Goal: Information Seeking & Learning: Find specific page/section

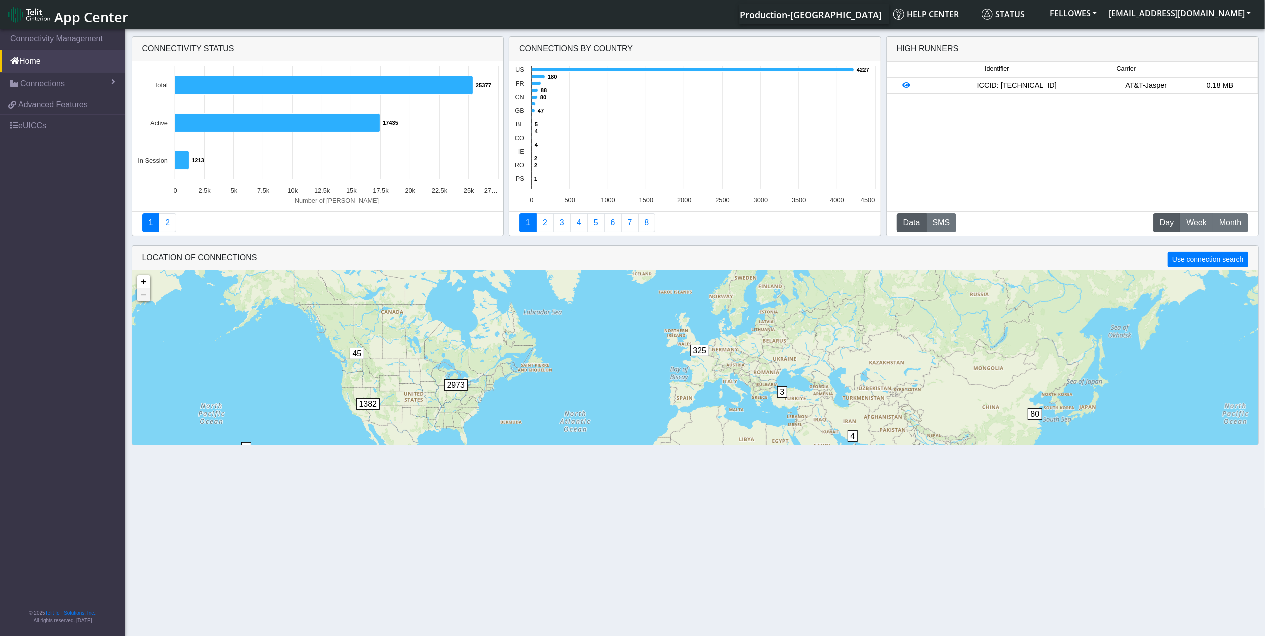
scroll to position [25, 0]
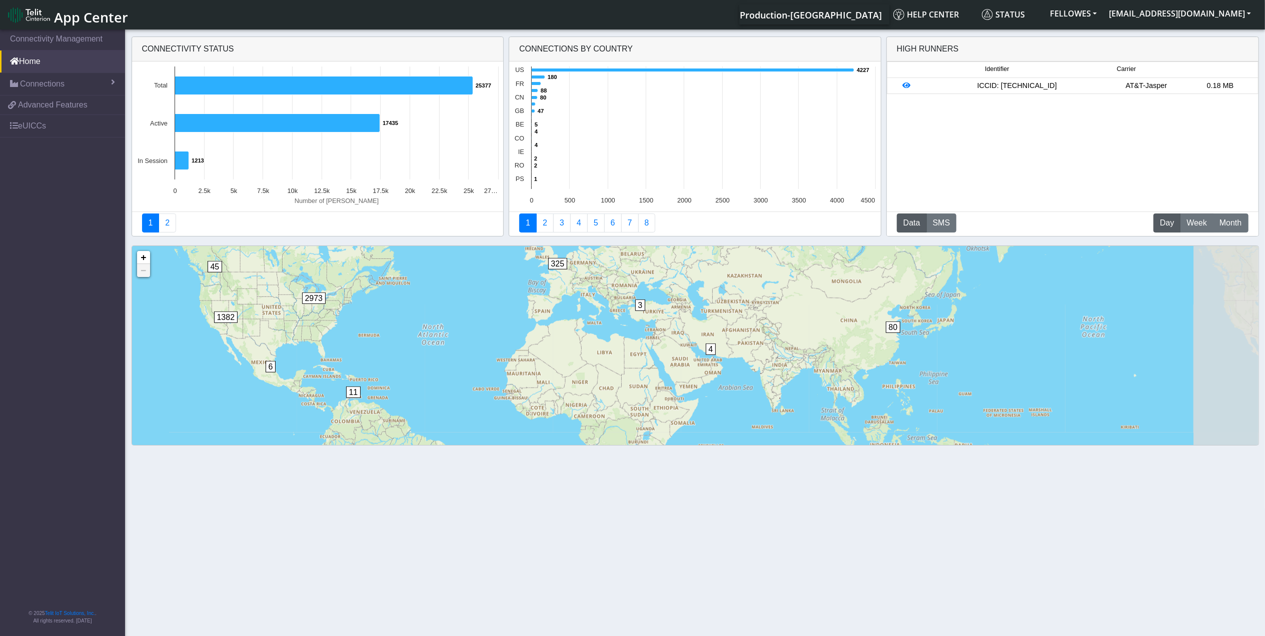
drag, startPoint x: 633, startPoint y: 400, endPoint x: 491, endPoint y: 337, distance: 155.4
click at [491, 337] on div "4 3 2 6 45 11 80 325 2973 1382 + − ©2025 MapQuest, | Terms" at bounding box center [695, 389] width 1126 height 286
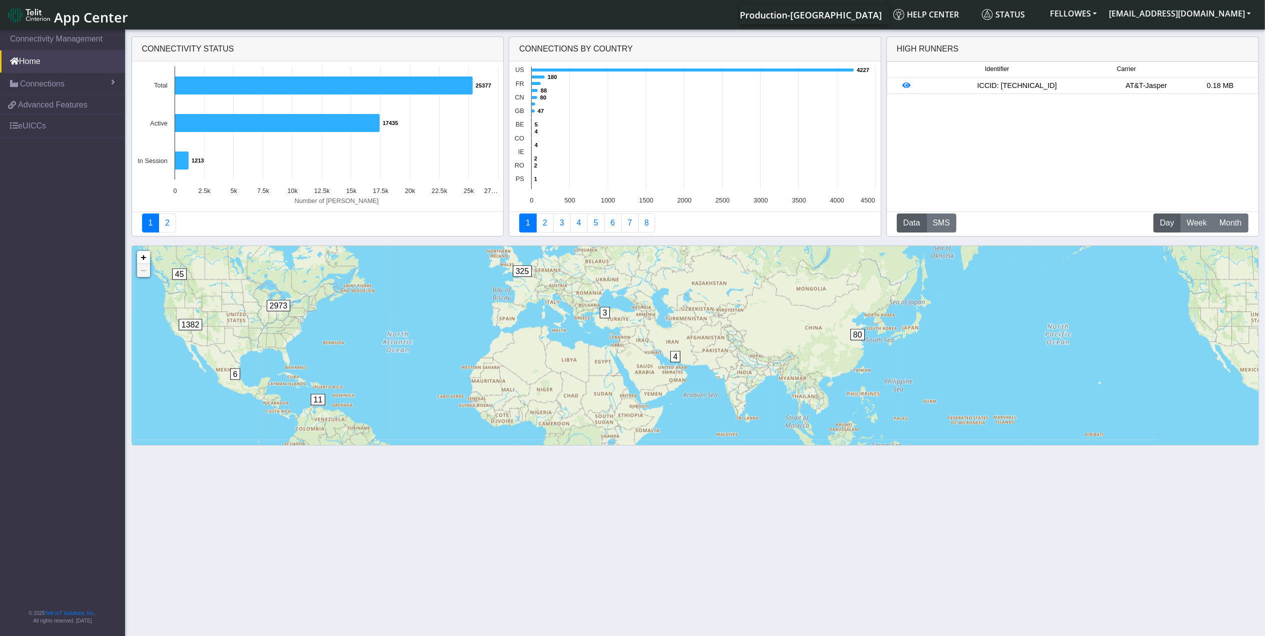
drag, startPoint x: 774, startPoint y: 371, endPoint x: 547, endPoint y: 383, distance: 227.9
click at [549, 383] on div "4 3 2 6 45 11 80 325 2973 1382 + − ©2025 MapQuest, | Terms" at bounding box center [695, 389] width 1126 height 286
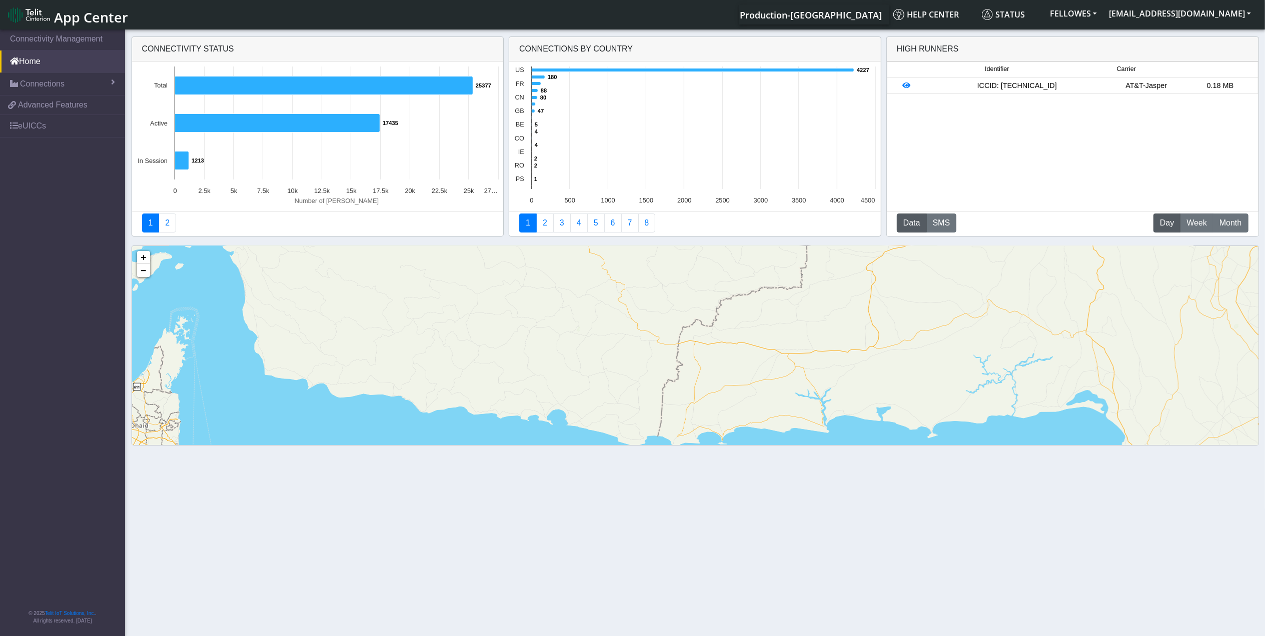
drag, startPoint x: 577, startPoint y: 411, endPoint x: 808, endPoint y: 318, distance: 248.9
click at [808, 318] on div "4 + − ©2025 MapQuest, | Terms" at bounding box center [695, 389] width 1126 height 286
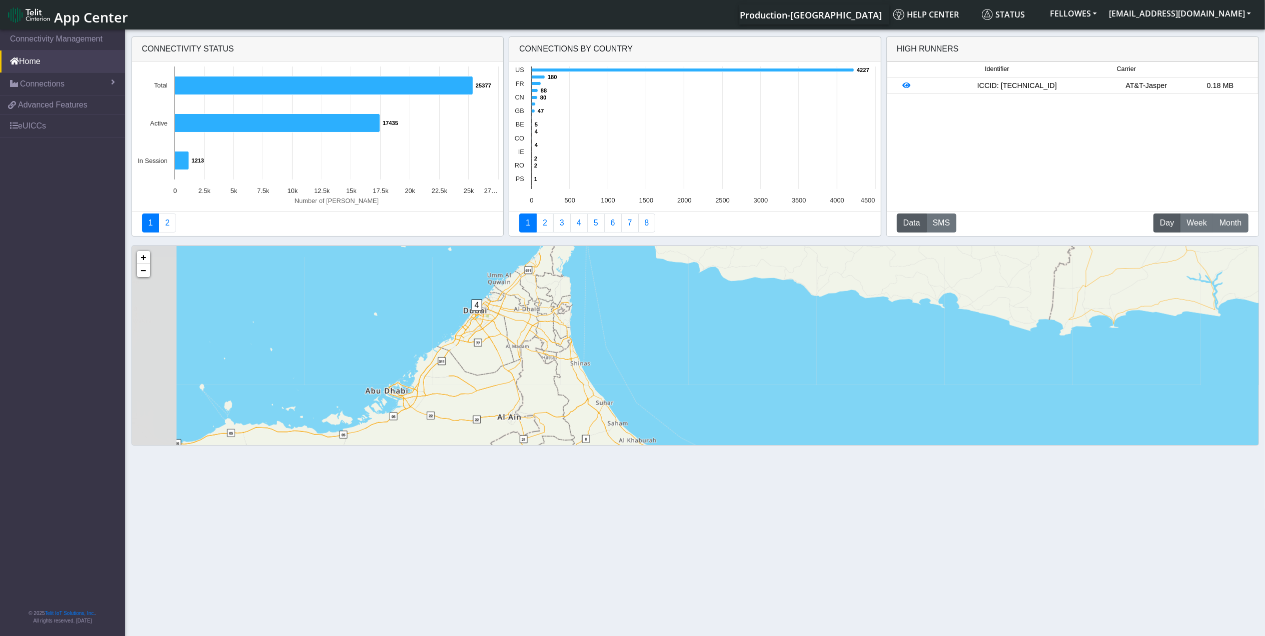
drag, startPoint x: 557, startPoint y: 365, endPoint x: 803, endPoint y: 249, distance: 272.7
click at [803, 249] on div "4 + − ©2025 MapQuest, | Terms" at bounding box center [695, 389] width 1126 height 286
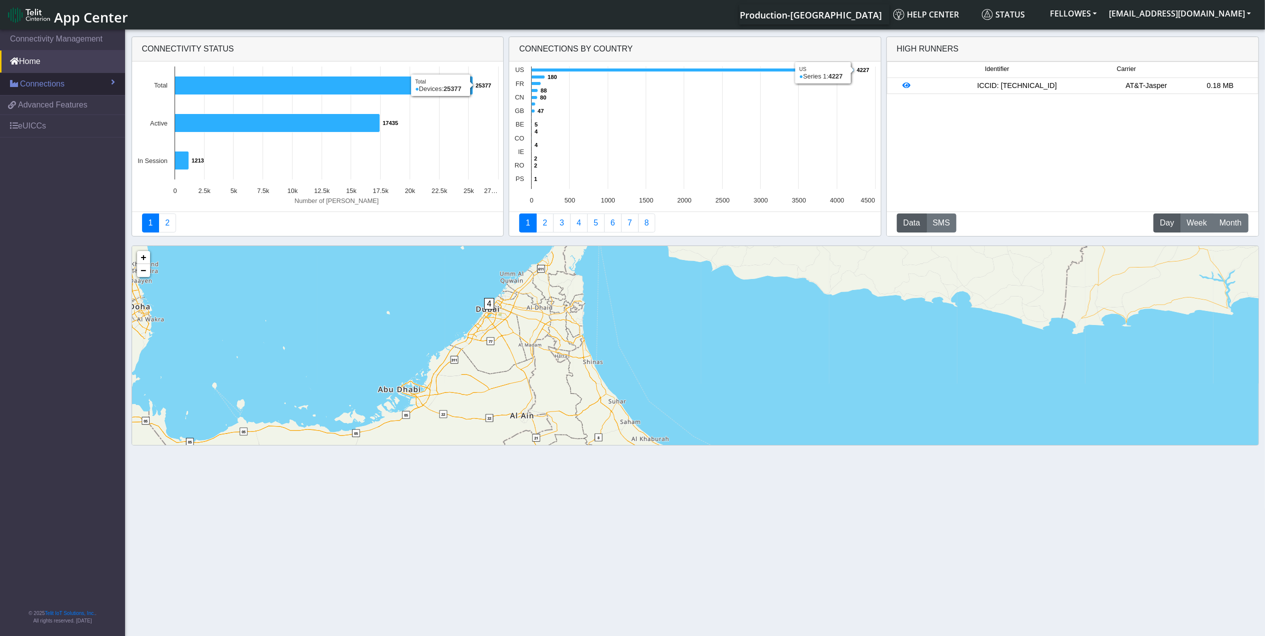
click at [30, 80] on span "Connections" at bounding box center [42, 84] width 45 height 12
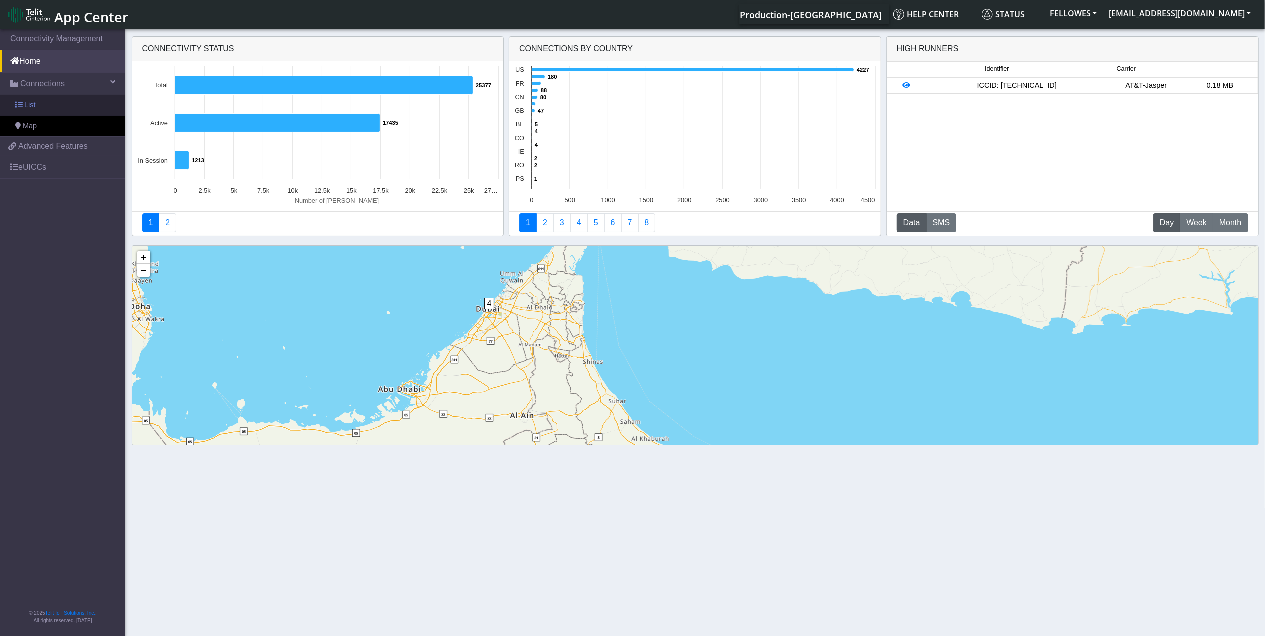
click at [78, 102] on link "List" at bounding box center [62, 105] width 125 height 21
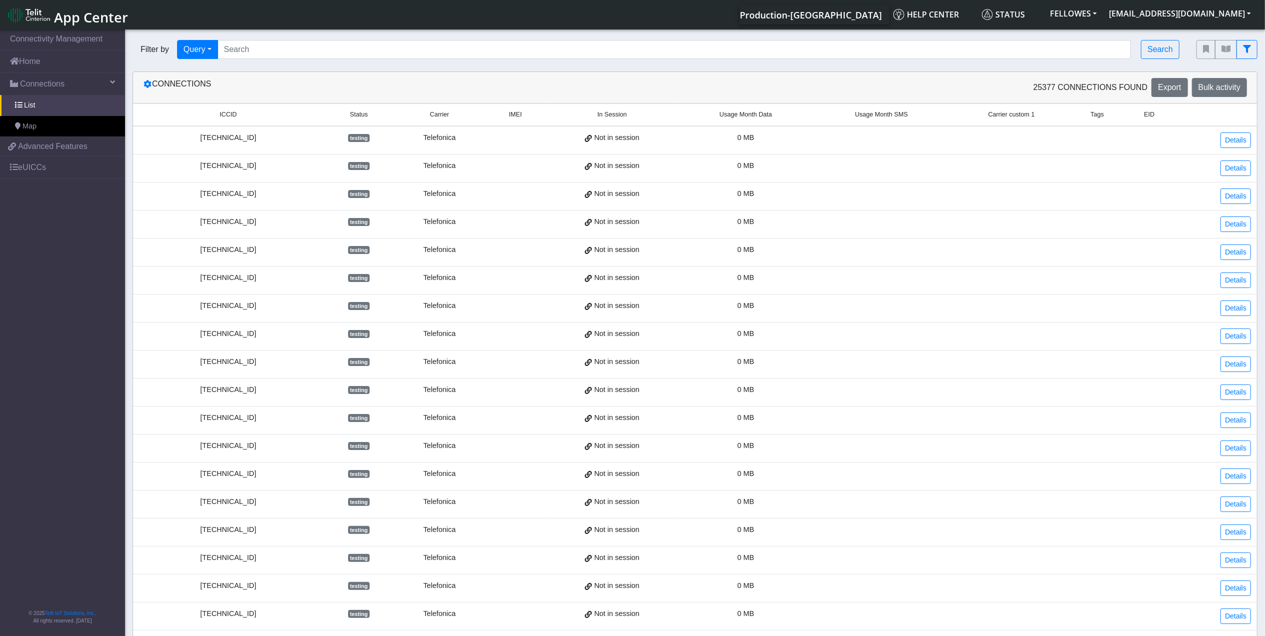
click at [744, 118] on span "Usage Month Data" at bounding box center [746, 115] width 53 height 10
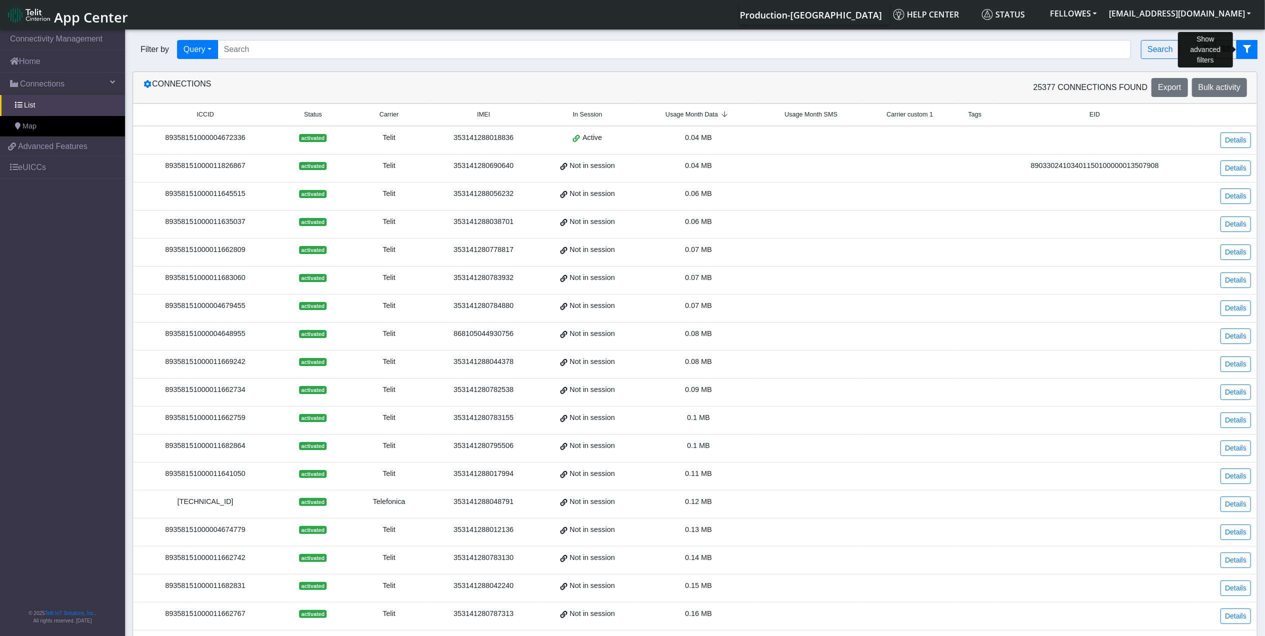
click at [1248, 49] on icon "fitlers menu" at bounding box center [1247, 49] width 8 height 8
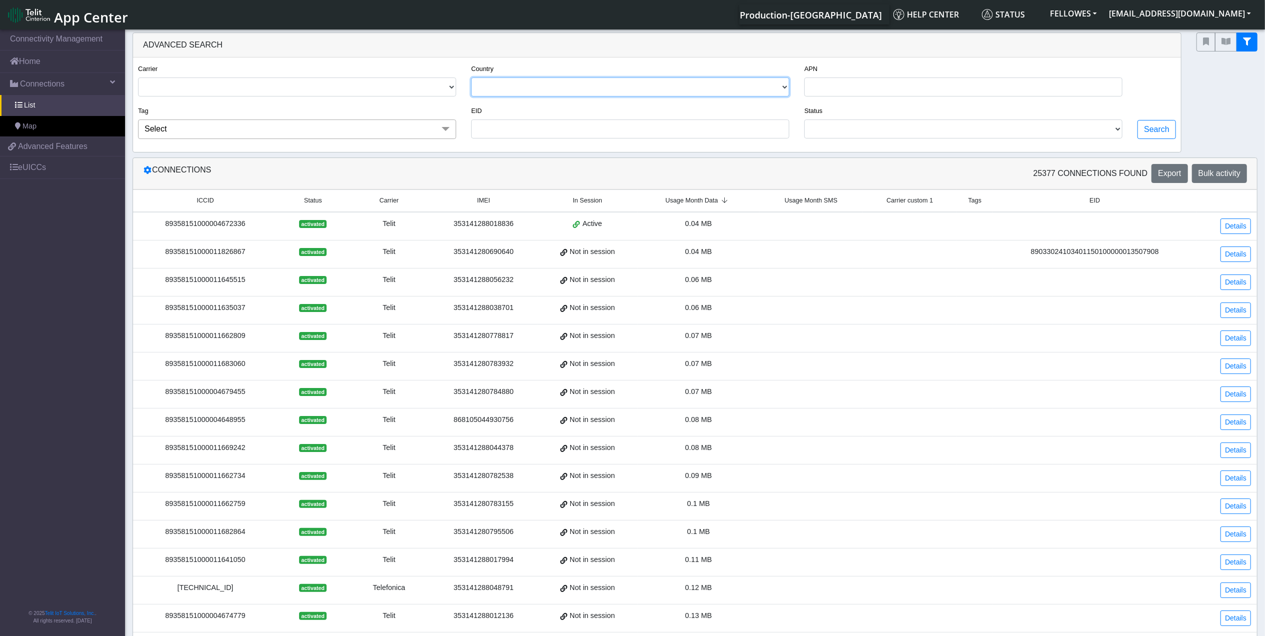
click at [573, 87] on select "USA CANADA FRANCE NETHERLANDS CHINA ITALY UNITED KINGDOM MEXICO BELGIUM UNITED …" at bounding box center [630, 87] width 318 height 19
click at [471, 78] on select "USA CANADA FRANCE NETHERLANDS CHINA ITALY UNITED KINGDOM MEXICO BELGIUM UNITED …" at bounding box center [630, 87] width 318 height 19
click at [1161, 129] on button "Search" at bounding box center [1156, 129] width 39 height 19
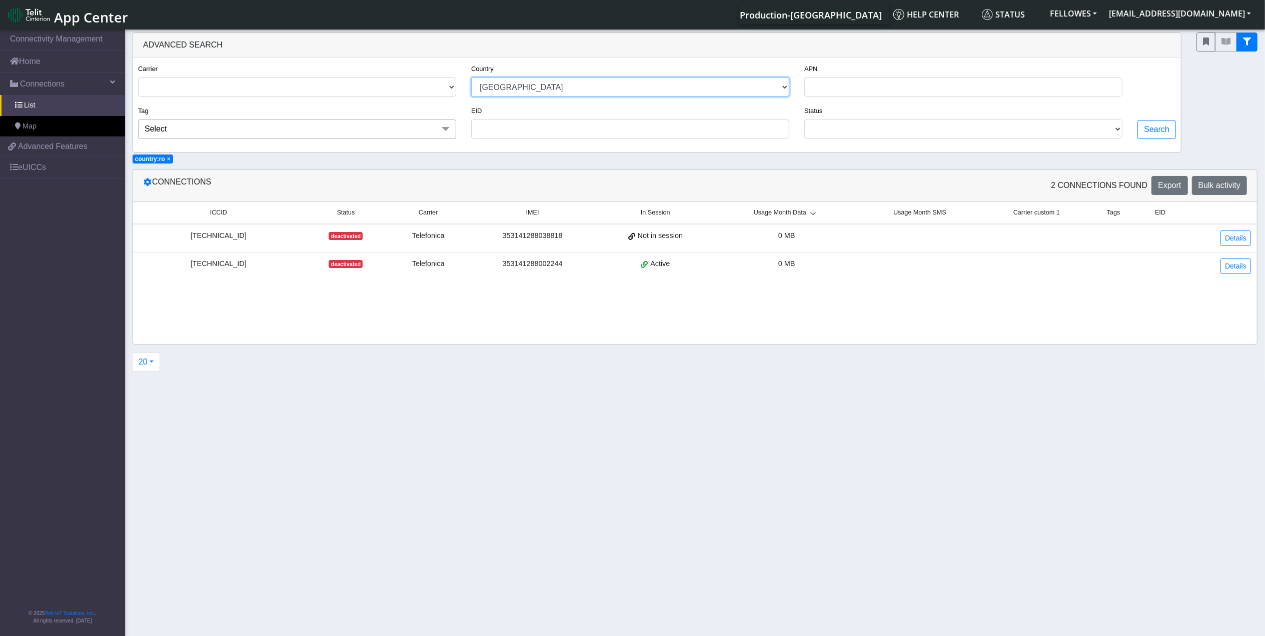
click at [732, 87] on select "USA CANADA FRANCE NETHERLANDS CHINA ITALY UNITED KINGDOM MEXICO BELGIUM UNITED …" at bounding box center [630, 87] width 318 height 19
click at [471, 78] on select "USA CANADA FRANCE NETHERLANDS CHINA ITALY UNITED KINGDOM MEXICO BELGIUM UNITED …" at bounding box center [630, 87] width 318 height 19
click at [1161, 138] on button "Search" at bounding box center [1156, 129] width 39 height 19
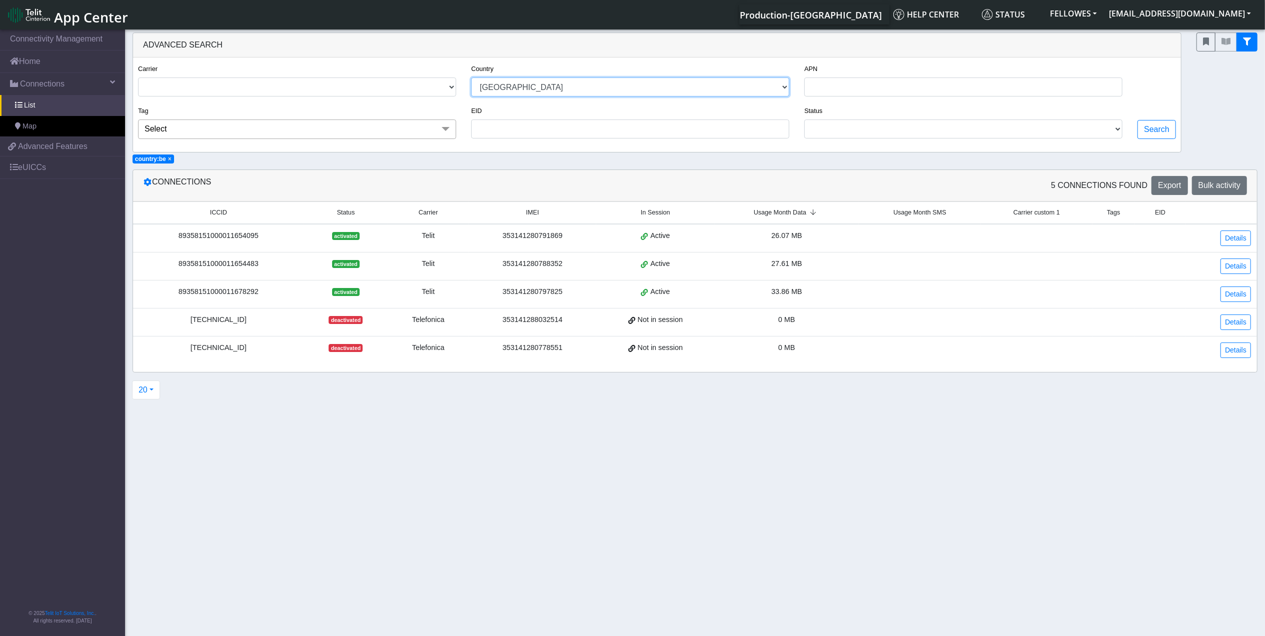
click at [773, 86] on select "USA CANADA FRANCE NETHERLANDS CHINA ITALY UNITED KINGDOM MEXICO BELGIUM UNITED …" at bounding box center [630, 87] width 318 height 19
click at [471, 78] on select "USA CANADA FRANCE NETHERLANDS CHINA ITALY UNITED KINGDOM MEXICO BELGIUM UNITED …" at bounding box center [630, 87] width 318 height 19
click at [1149, 135] on button "Search" at bounding box center [1156, 129] width 39 height 19
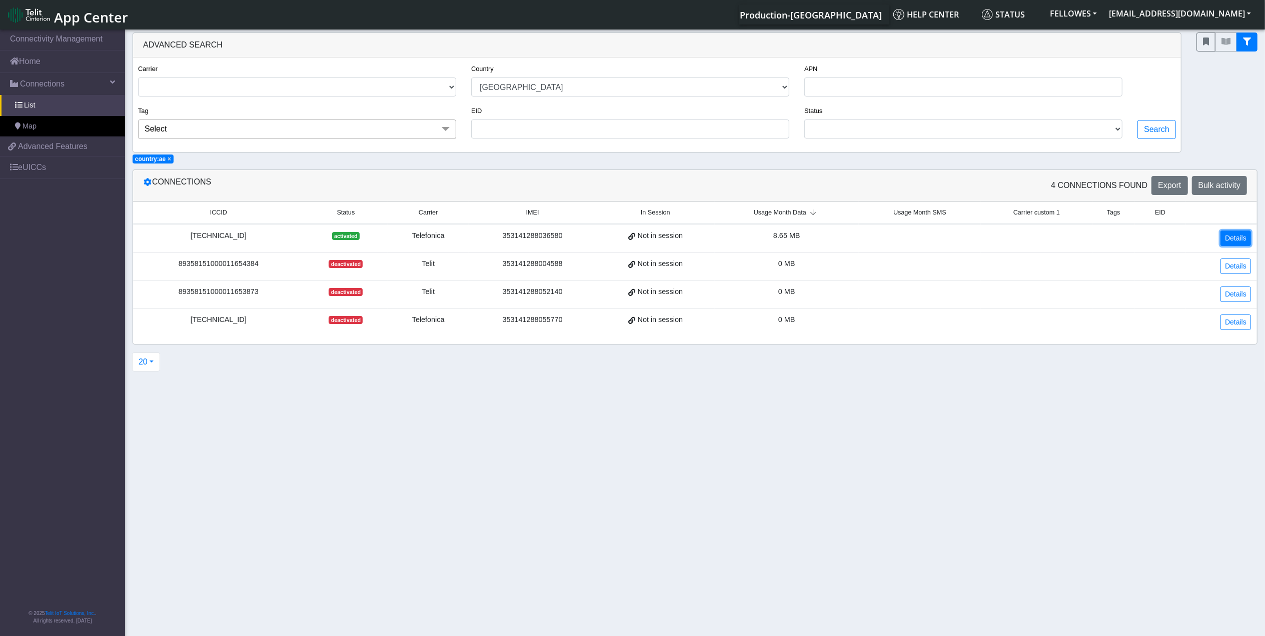
click at [1229, 238] on link "Details" at bounding box center [1235, 239] width 31 height 16
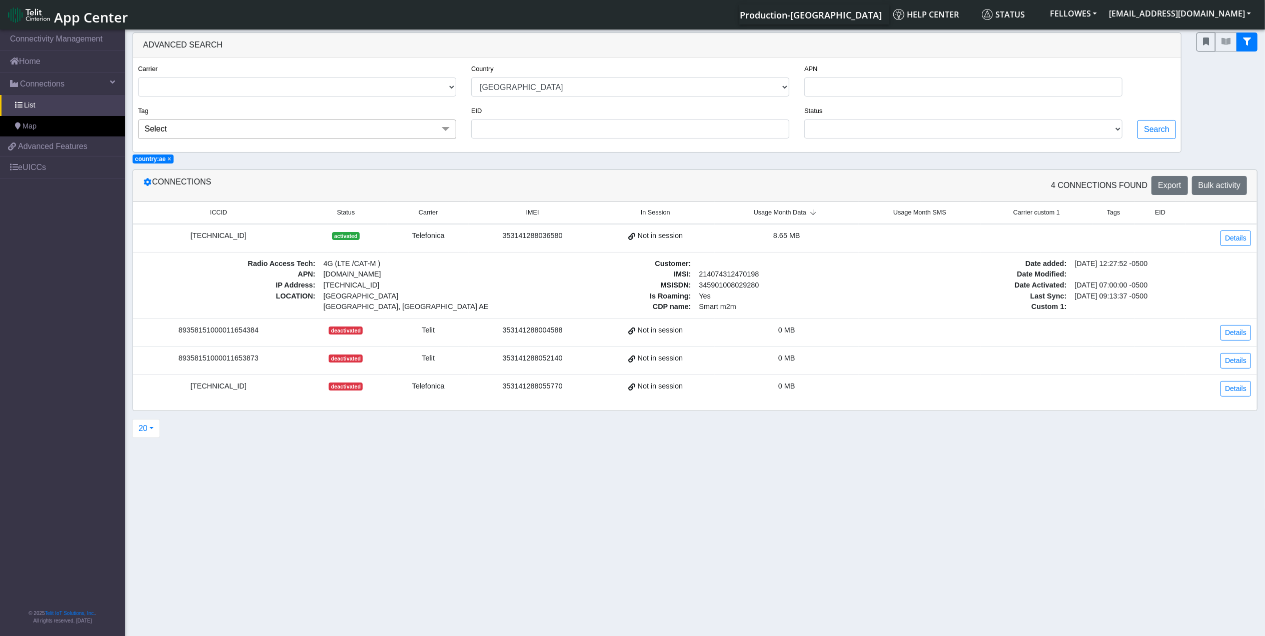
click at [227, 235] on div "8934076400011323113" at bounding box center [218, 236] width 159 height 11
copy div "8934076400011323113"
click at [49, 149] on span "Advanced Features" at bounding box center [53, 147] width 70 height 12
copy div "8934076400011323113"
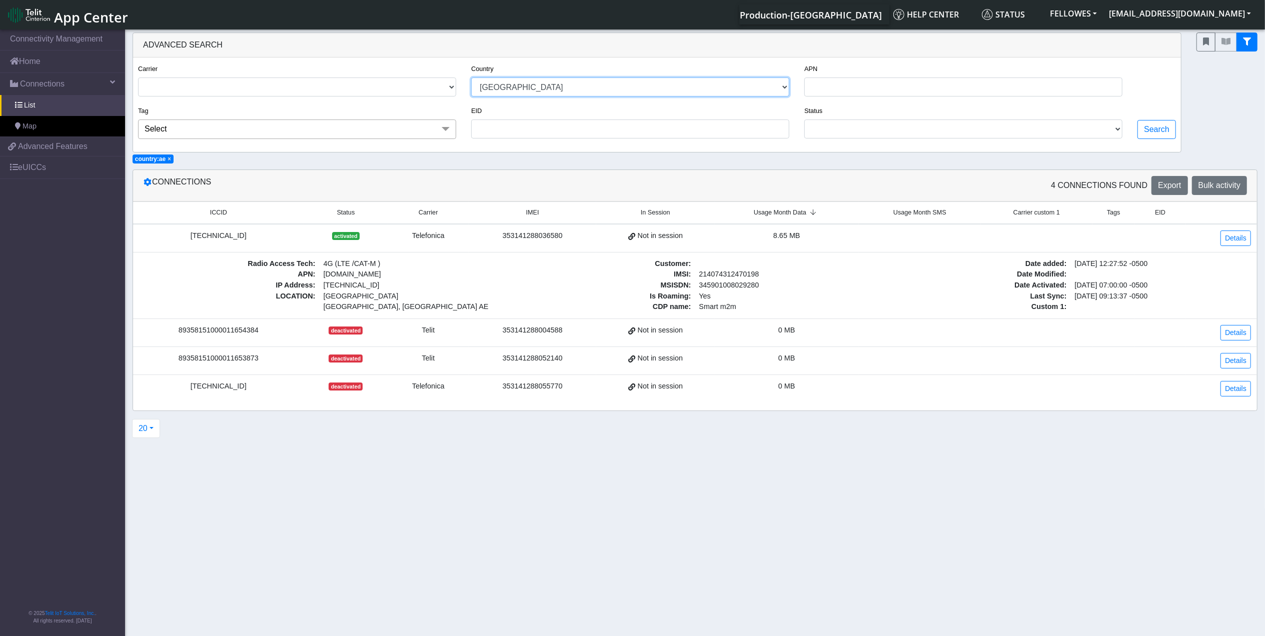
click at [721, 91] on select "USA CANADA FRANCE NETHERLANDS CHINA ITALY UNITED KINGDOM MEXICO BELGIUM UNITED …" at bounding box center [630, 87] width 318 height 19
click at [471, 78] on select "USA CANADA FRANCE NETHERLANDS CHINA ITALY UNITED KINGDOM MEXICO BELGIUM UNITED …" at bounding box center [630, 87] width 318 height 19
click at [1153, 135] on button "Search" at bounding box center [1156, 129] width 39 height 19
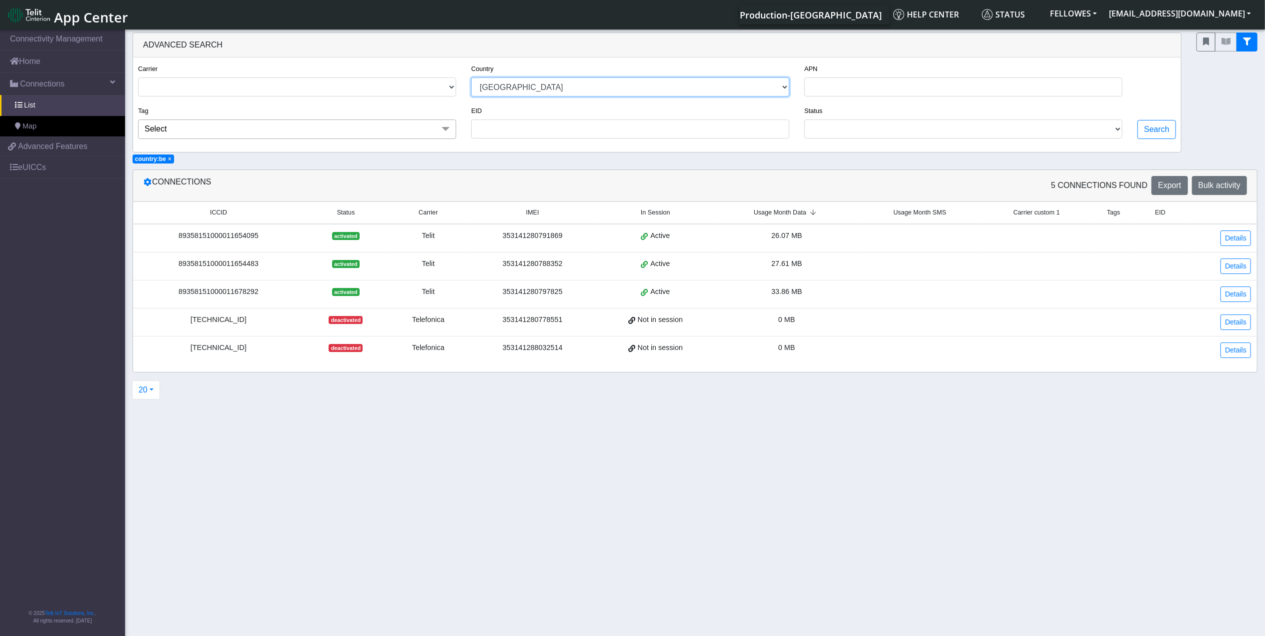
click at [783, 89] on select "USA CANADA FRANCE NETHERLANDS CHINA ITALY UNITED KINGDOM MEXICO BELGIUM UNITED …" at bounding box center [630, 87] width 318 height 19
click at [471, 78] on select "USA CANADA FRANCE NETHERLANDS CHINA ITALY UNITED KINGDOM MEXICO BELGIUM UNITED …" at bounding box center [630, 87] width 318 height 19
click at [1147, 131] on button "Search" at bounding box center [1156, 129] width 39 height 19
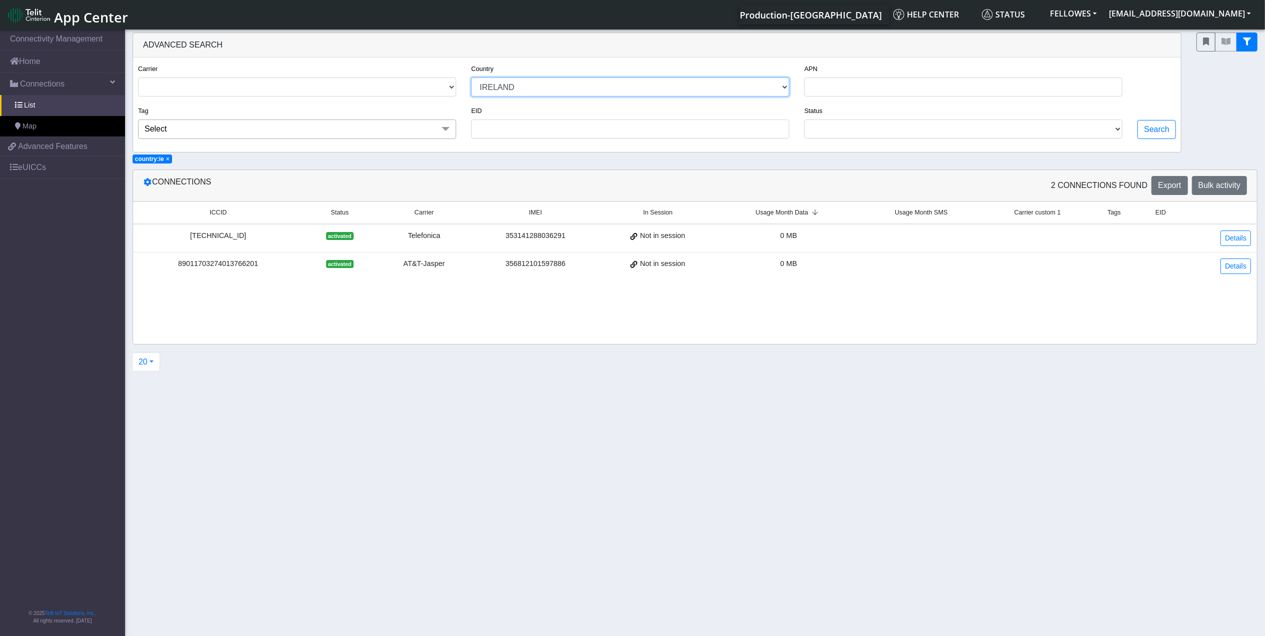
click at [778, 85] on select "USA CANADA FRANCE NETHERLANDS CHINA ITALY UNITED KINGDOM MEXICO BELGIUM UNITED …" at bounding box center [630, 87] width 318 height 19
click at [471, 78] on select "USA CANADA FRANCE NETHERLANDS CHINA ITALY UNITED KINGDOM MEXICO BELGIUM UNITED …" at bounding box center [630, 87] width 318 height 19
click at [1153, 129] on button "Search" at bounding box center [1156, 129] width 39 height 19
click at [646, 87] on select "USA CANADA FRANCE NETHERLANDS CHINA ITALY UNITED KINGDOM MEXICO BELGIUM UNITED …" at bounding box center [630, 87] width 318 height 19
select select "se"
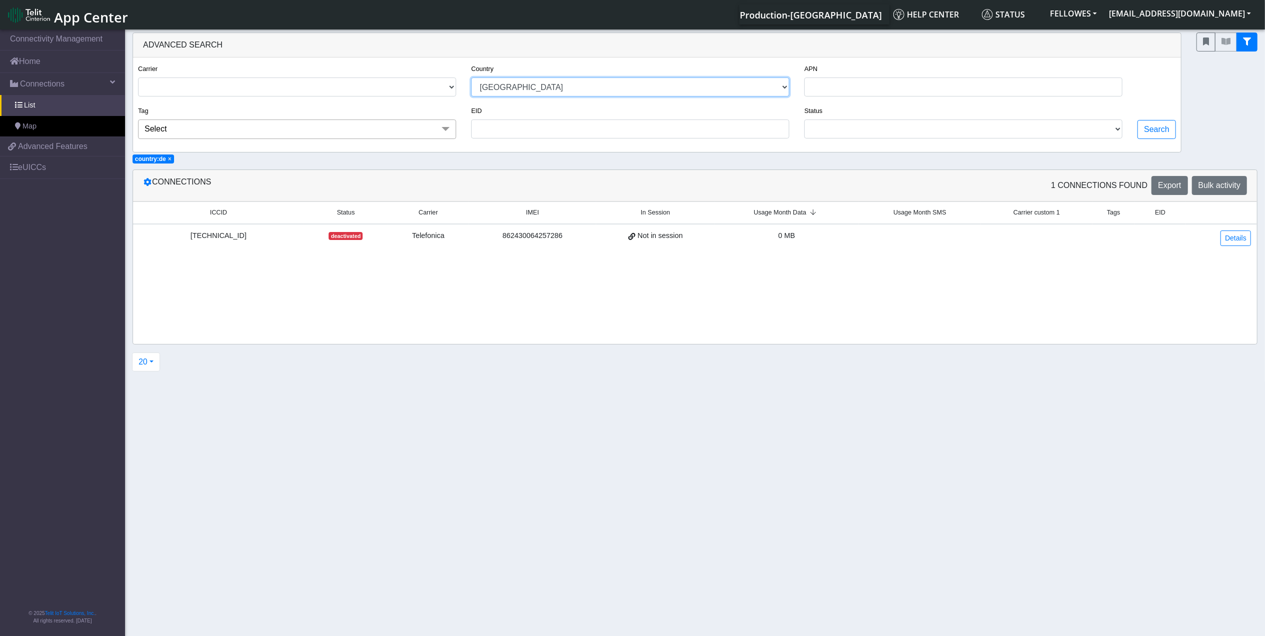
click at [471, 78] on select "USA CANADA FRANCE NETHERLANDS CHINA ITALY UNITED KINGDOM MEXICO BELGIUM UNITED …" at bounding box center [630, 87] width 318 height 19
click at [1157, 126] on button "Search" at bounding box center [1156, 129] width 39 height 19
click at [774, 87] on select "USA CANADA FRANCE NETHERLANDS CHINA ITALY UNITED KINGDOM MEXICO BELGIUM UNITED …" at bounding box center [630, 87] width 318 height 19
click at [991, 199] on div "Connections 1 Connections found Export Bulk activity" at bounding box center [695, 186] width 1124 height 32
click at [1237, 244] on link "Details" at bounding box center [1235, 239] width 31 height 16
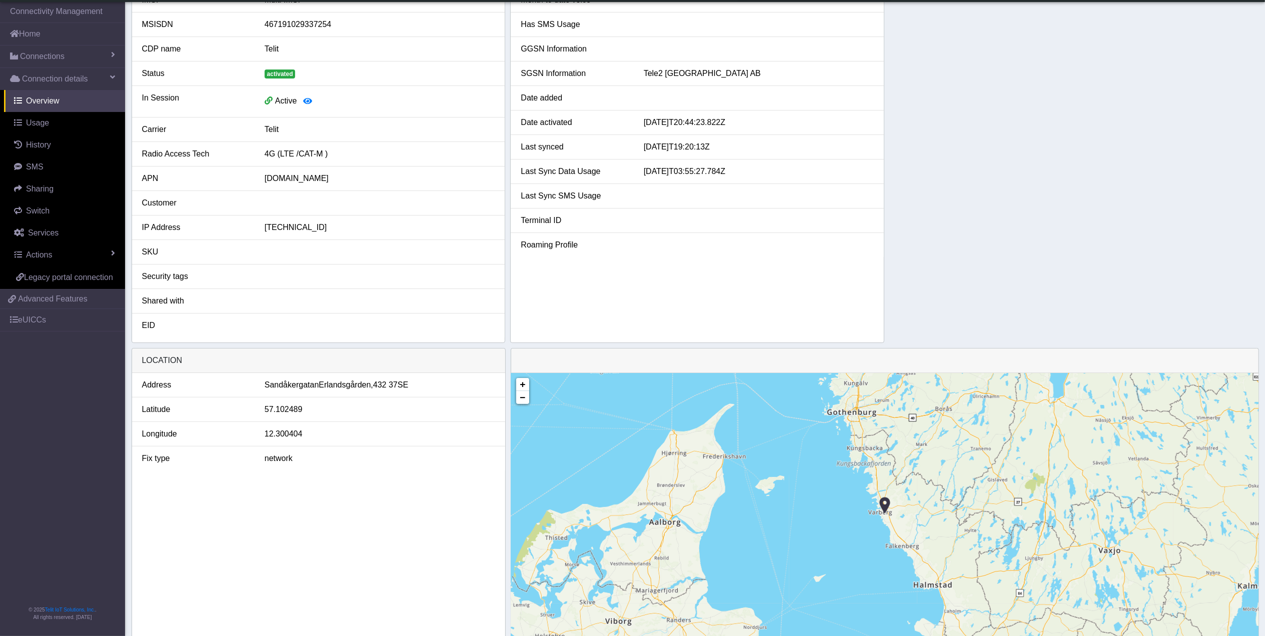
scroll to position [131, 0]
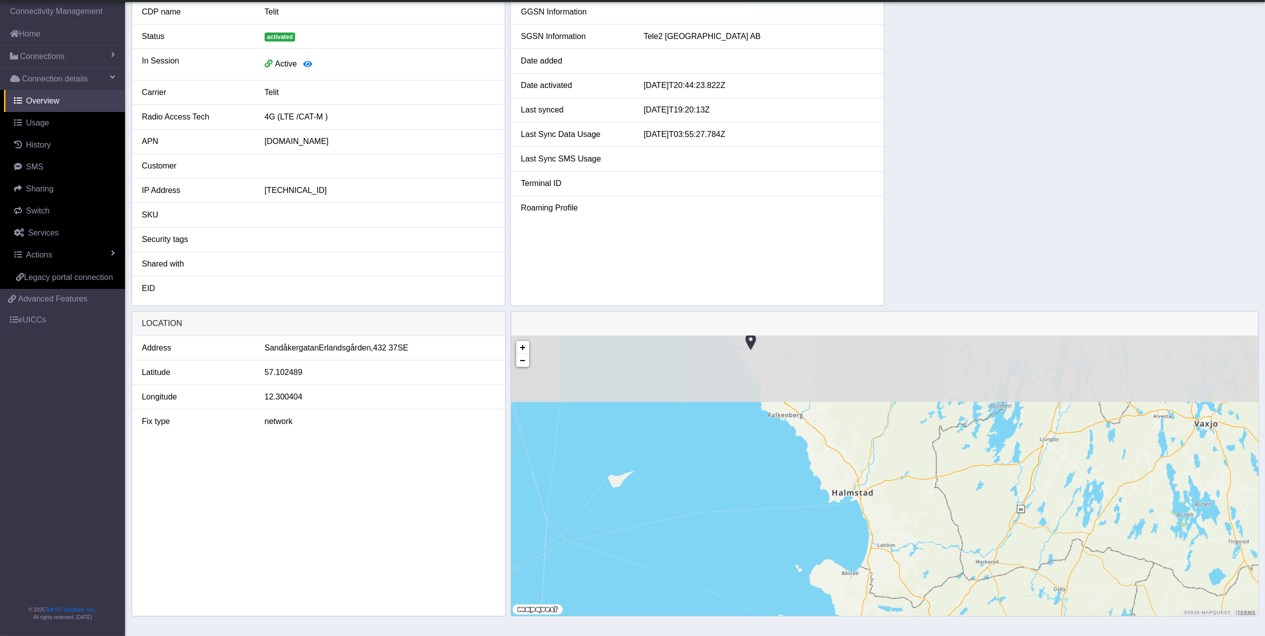
drag, startPoint x: 873, startPoint y: 397, endPoint x: 873, endPoint y: 555, distance: 158.5
click at [873, 555] on div "+ − ©2025 MapQuest, | Terms" at bounding box center [884, 476] width 747 height 280
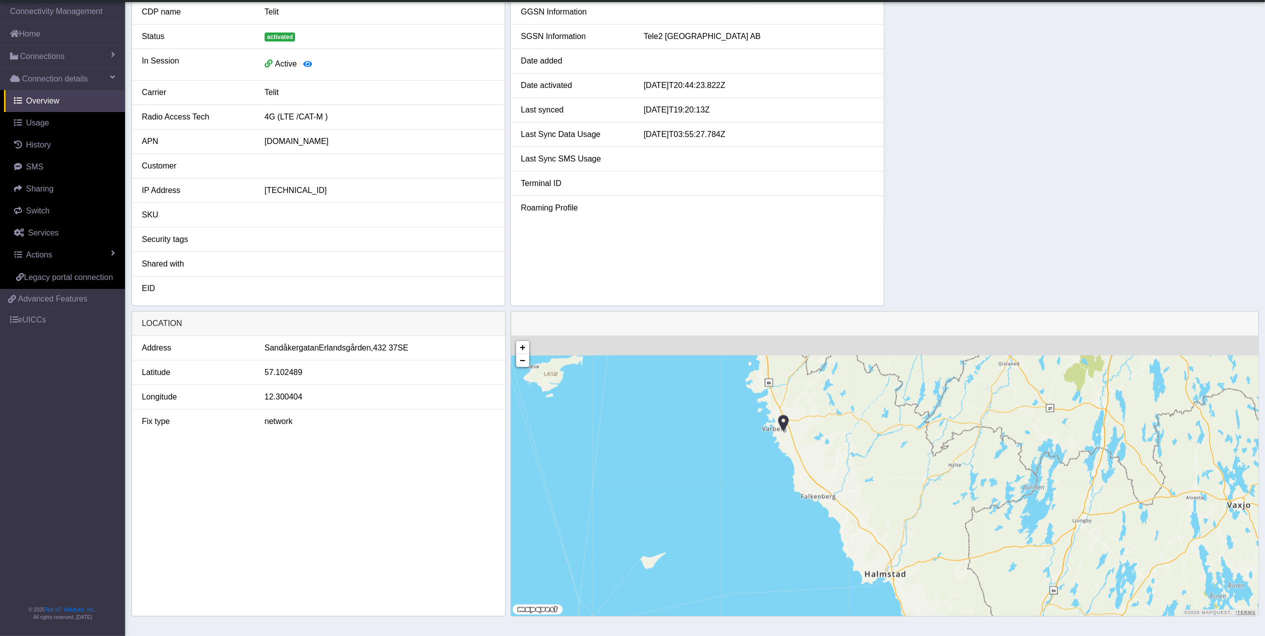
drag, startPoint x: 808, startPoint y: 456, endPoint x: 847, endPoint y: 549, distance: 100.9
click at [847, 549] on div "+ − ©2025 MapQuest, | Terms" at bounding box center [884, 476] width 747 height 280
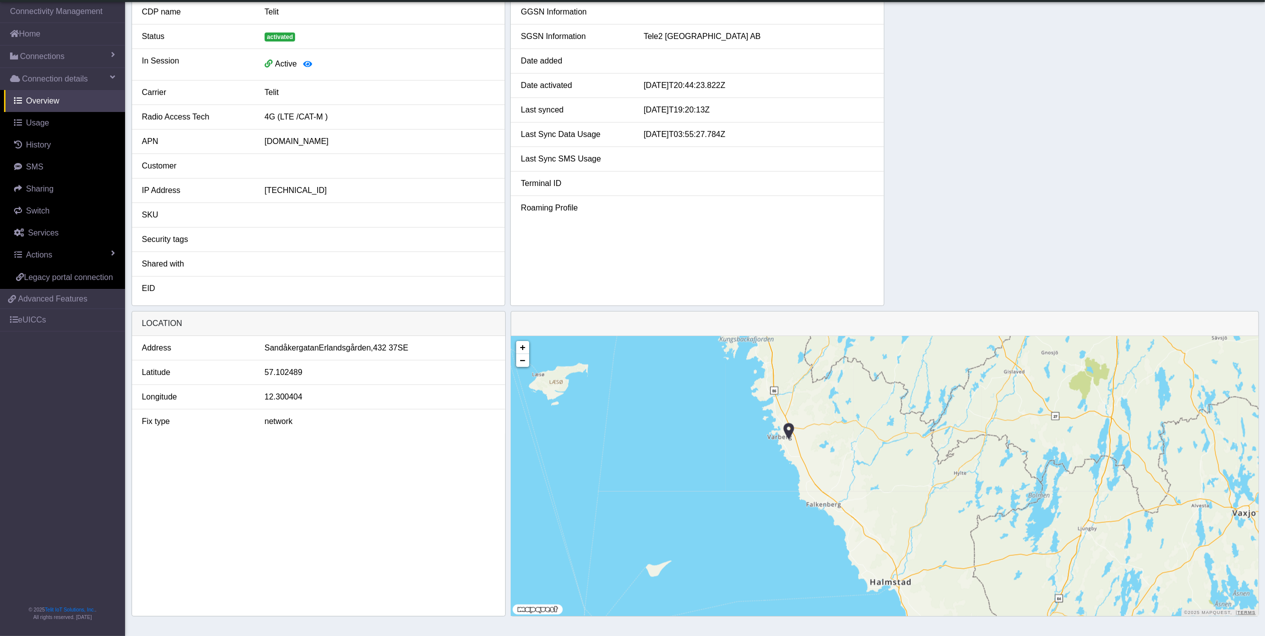
click at [795, 431] on div "+ − ©2025 MapQuest, | Terms" at bounding box center [884, 476] width 747 height 280
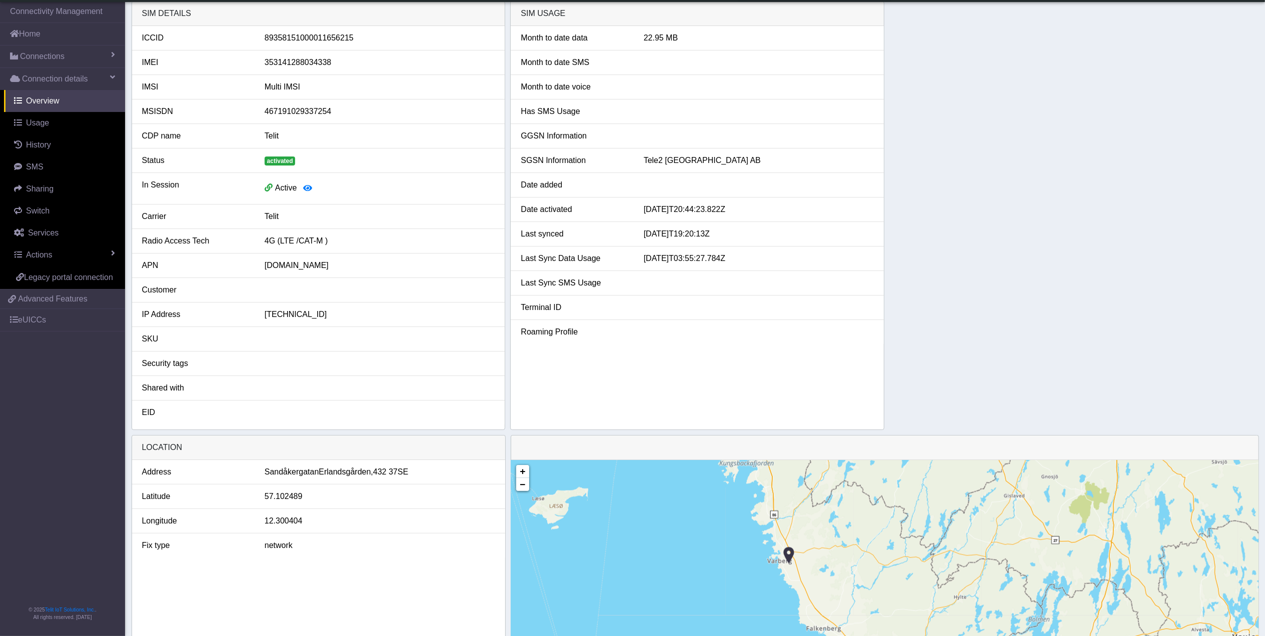
scroll to position [0, 0]
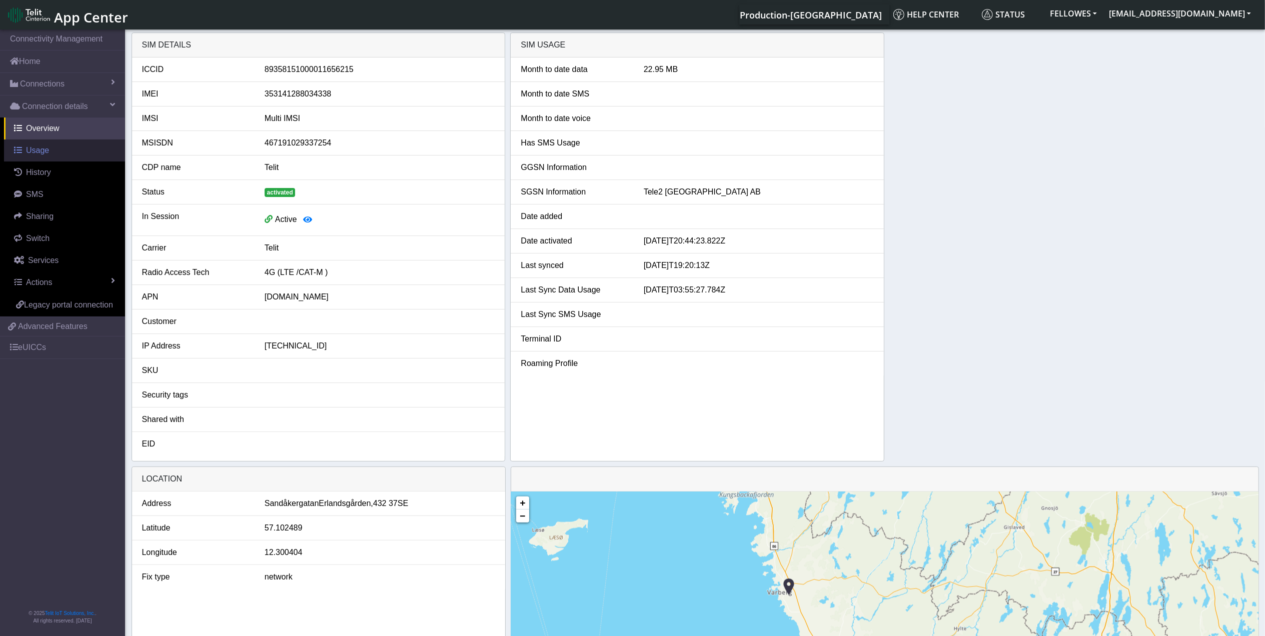
click at [47, 155] on span "Usage" at bounding box center [37, 150] width 23 height 9
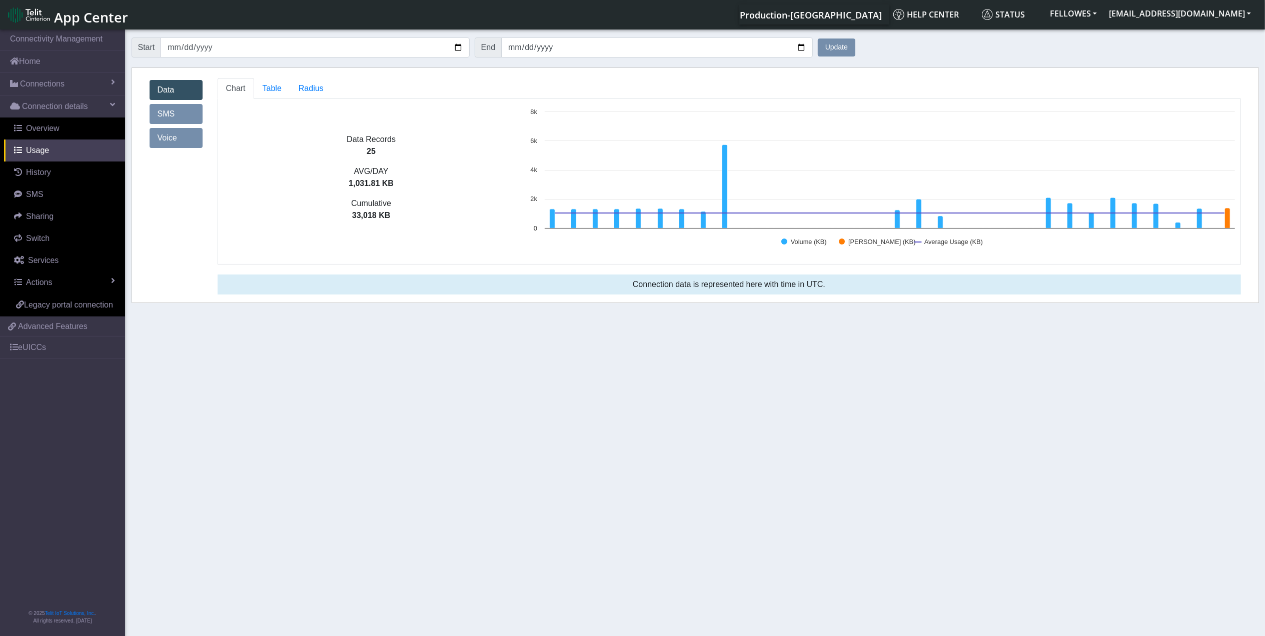
click at [339, 96] on ul "Chart Table Radius" at bounding box center [729, 88] width 1023 height 21
click at [299, 89] on span "Radius" at bounding box center [311, 88] width 25 height 9
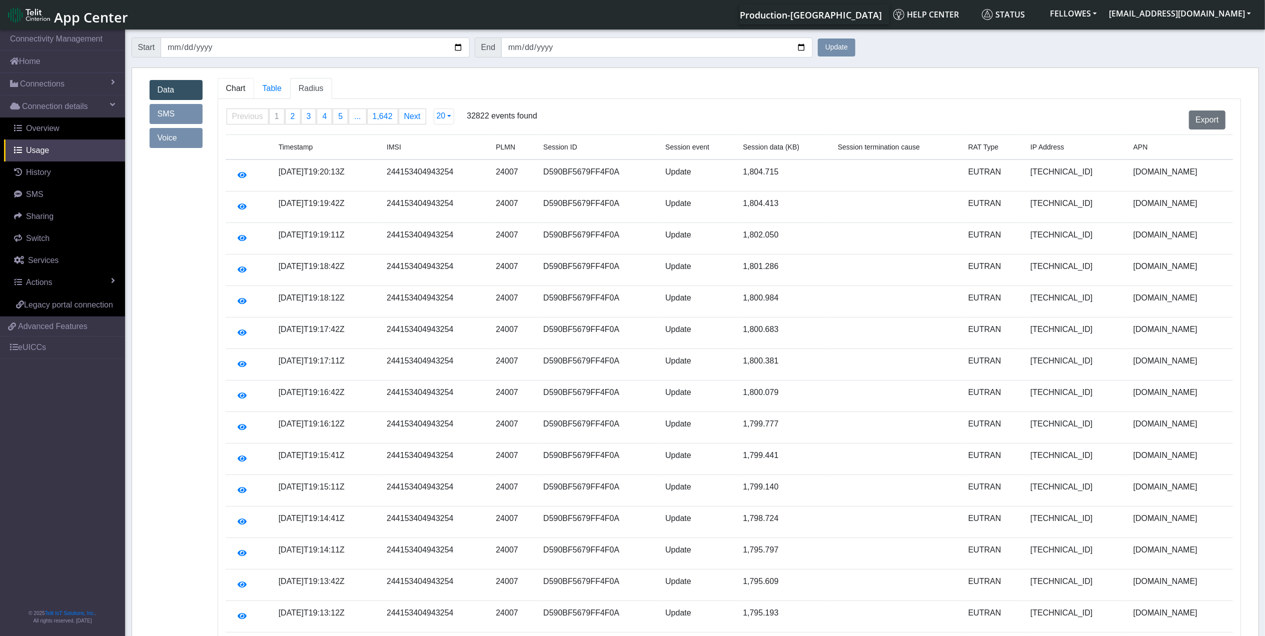
click at [246, 87] on link "Chart" at bounding box center [236, 88] width 37 height 21
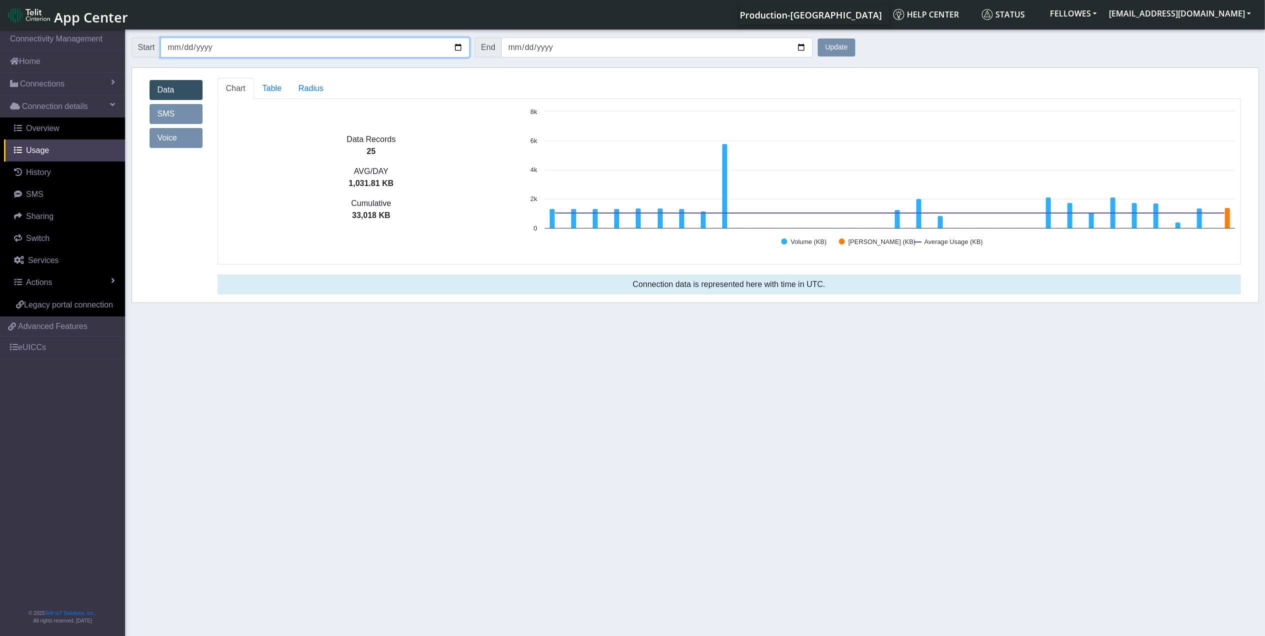
click at [273, 51] on input "2025-08-25" at bounding box center [315, 48] width 309 height 20
type input "2025-07-25"
click at [818, 39] on button "Update" at bounding box center [837, 48] width 38 height 18
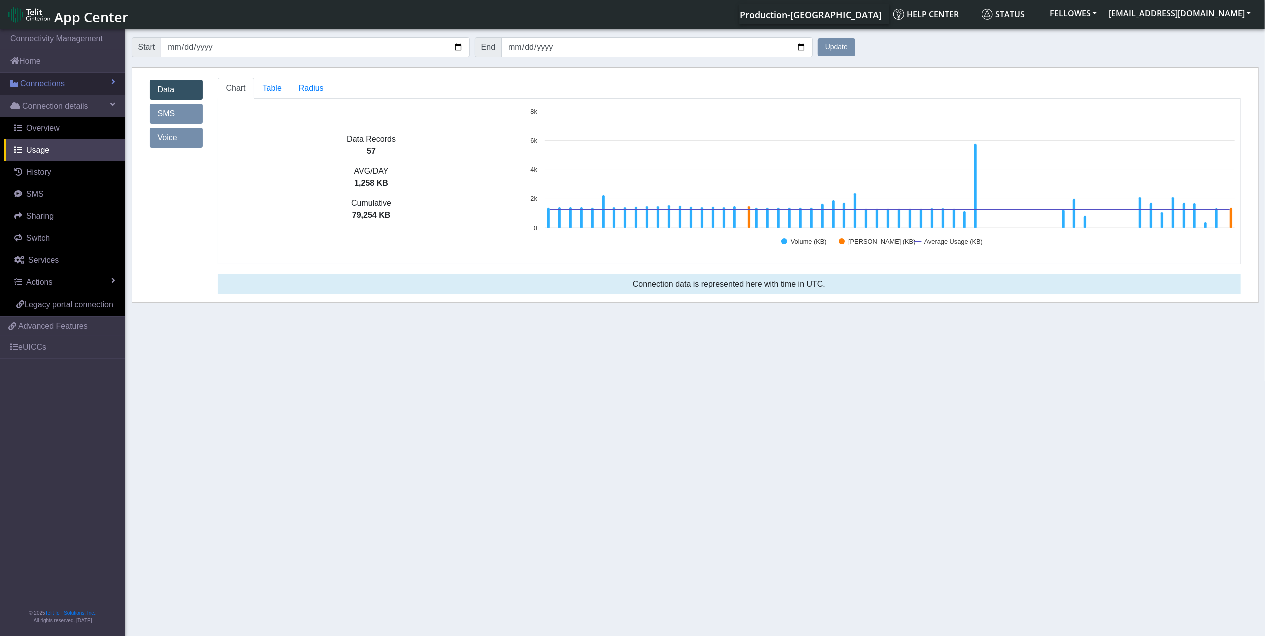
click at [97, 79] on link "Connections" at bounding box center [62, 84] width 125 height 22
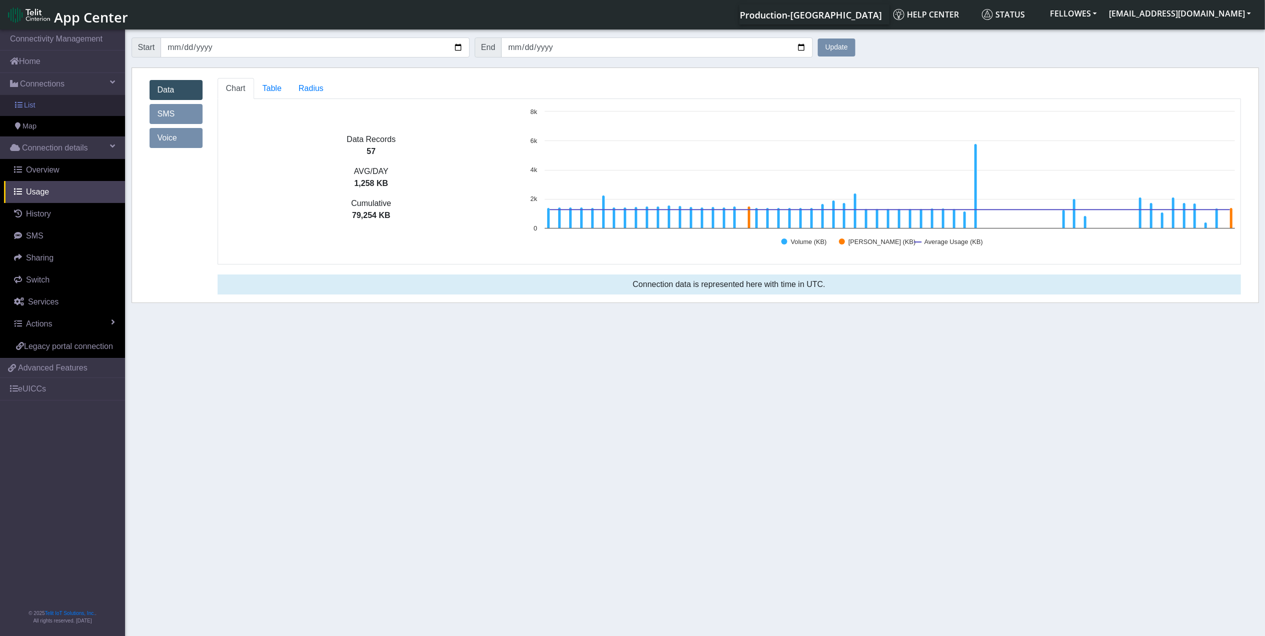
click at [81, 105] on link "List" at bounding box center [62, 105] width 125 height 21
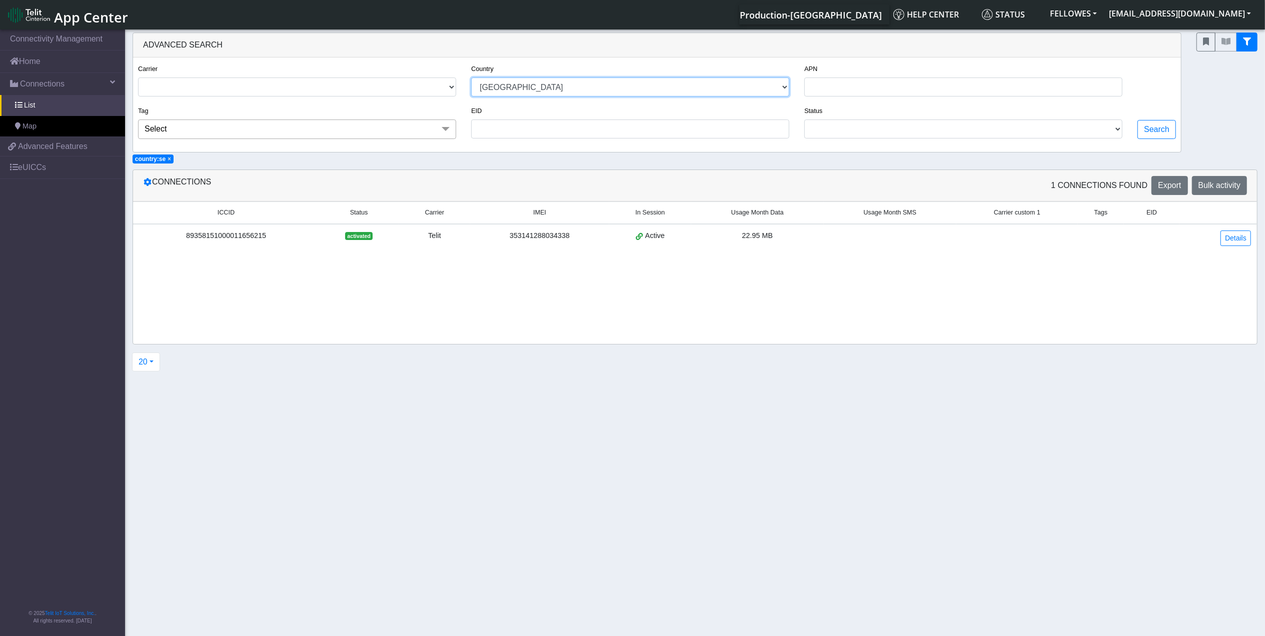
click at [661, 88] on select "USA CANADA FRANCE NETHERLANDS CHINA ITALY UNITED KINGDOM MEXICO BELGIUM UNITED …" at bounding box center [630, 87] width 318 height 19
click at [781, 89] on select "USA CANADA FRANCE NETHERLANDS CHINA ITALY UNITED KINGDOM MEXICO BELGIUM UNITED …" at bounding box center [630, 87] width 318 height 19
click at [471, 78] on select "USA CANADA FRANCE NETHERLANDS CHINA ITALY UNITED KINGDOM MEXICO BELGIUM UNITED …" at bounding box center [630, 87] width 318 height 19
click at [629, 93] on select "USA CANADA FRANCE NETHERLANDS CHINA ITALY UNITED KINGDOM MEXICO BELGIUM UNITED …" at bounding box center [630, 87] width 318 height 19
click at [471, 78] on select "USA CANADA FRANCE NETHERLANDS CHINA ITALY UNITED KINGDOM MEXICO BELGIUM UNITED …" at bounding box center [630, 87] width 318 height 19
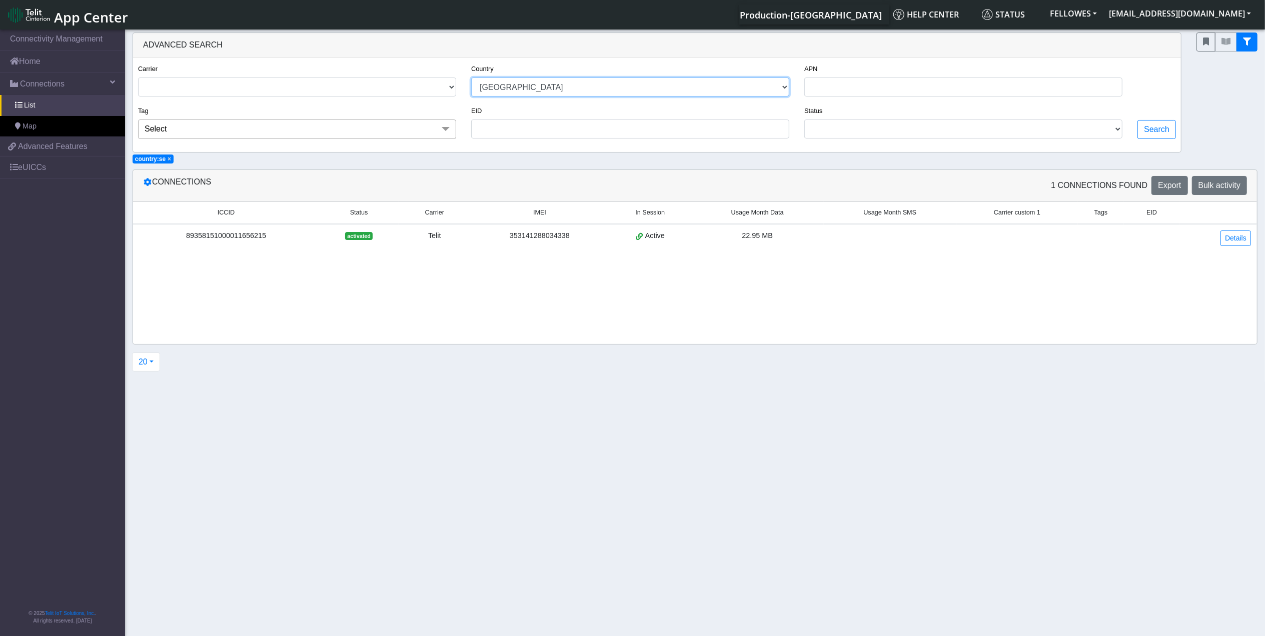
click at [622, 87] on select "USA CANADA FRANCE NETHERLANDS CHINA ITALY UNITED KINGDOM MEXICO BELGIUM UNITED …" at bounding box center [630, 87] width 318 height 19
click at [238, 168] on section "Connectivity Management Home Connections List Map 498fd136b8e69747dec45734679a0…" at bounding box center [632, 334] width 1265 height 612
click at [46, 120] on link "Map" at bounding box center [62, 126] width 125 height 21
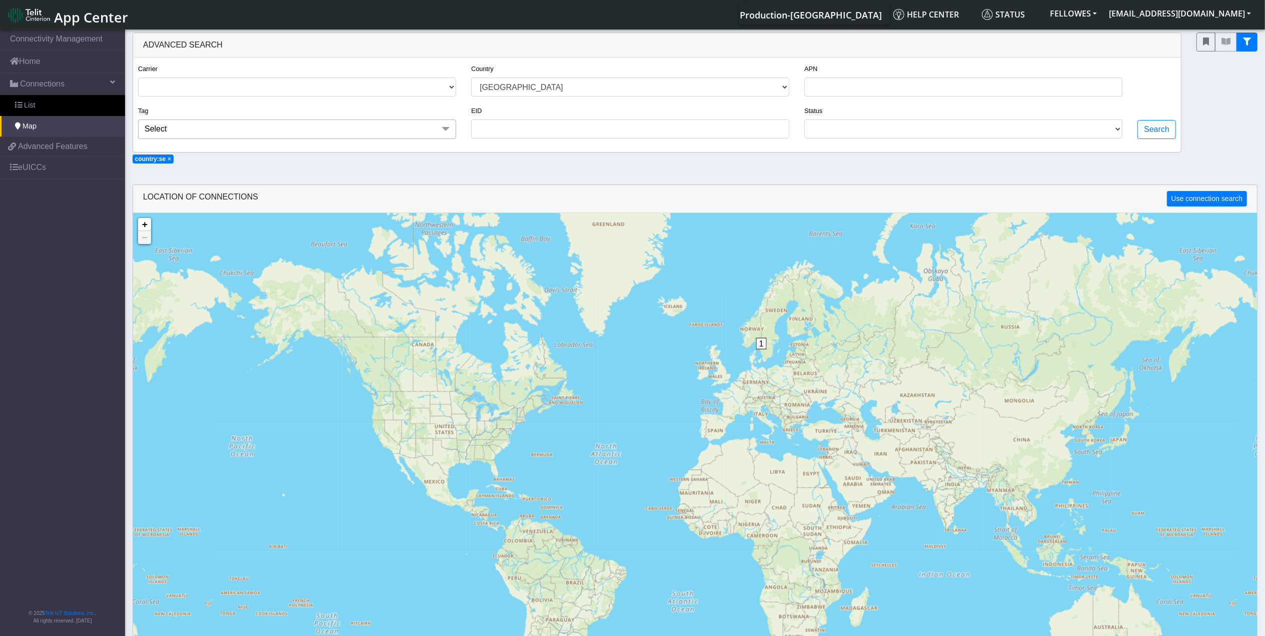
drag, startPoint x: 740, startPoint y: 539, endPoint x: 775, endPoint y: 421, distance: 122.5
click at [775, 421] on div "1 + − ©2025 MapQuest, | Terms" at bounding box center [695, 531] width 1124 height 636
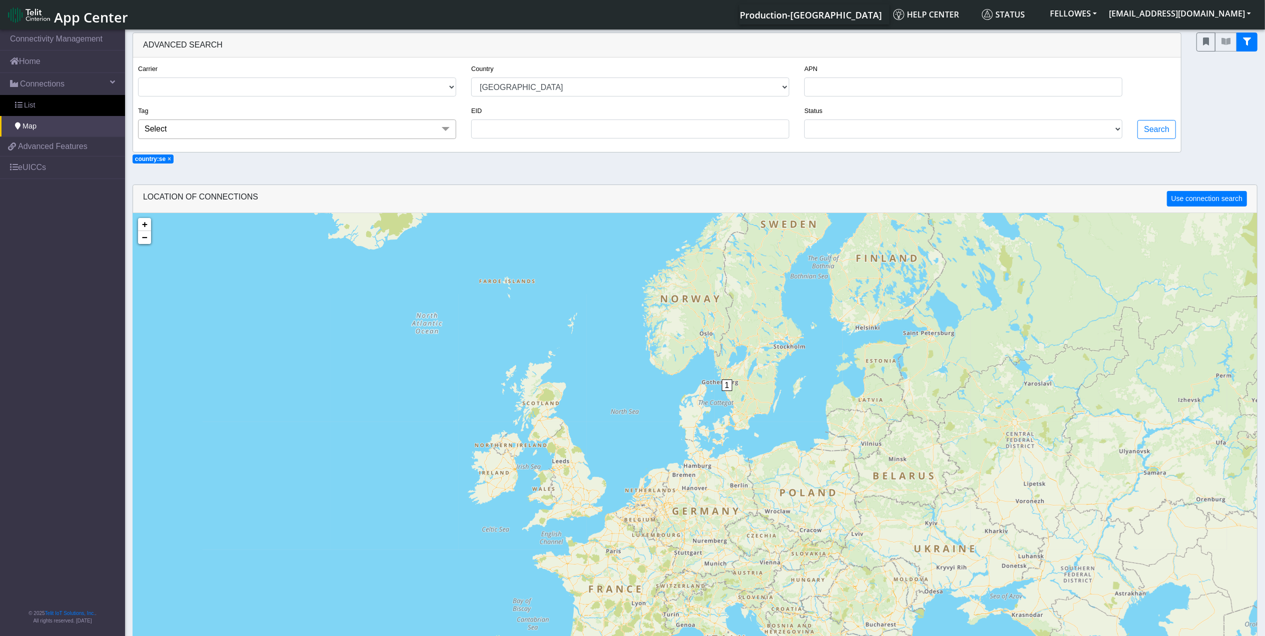
drag, startPoint x: 673, startPoint y: 356, endPoint x: 787, endPoint y: 564, distance: 237.0
click at [787, 564] on div "1 + − ©2025 MapQuest, | Terms" at bounding box center [695, 531] width 1124 height 636
click at [597, 78] on select "USA CANADA FRANCE NETHERLANDS CHINA ITALY UNITED KINGDOM MEXICO BELGIUM UNITED …" at bounding box center [630, 87] width 318 height 19
click at [471, 78] on select "USA CANADA FRANCE NETHERLANDS CHINA ITALY UNITED KINGDOM MEXICO BELGIUM UNITED …" at bounding box center [630, 87] width 318 height 19
click at [1147, 130] on button "Search" at bounding box center [1156, 129] width 39 height 19
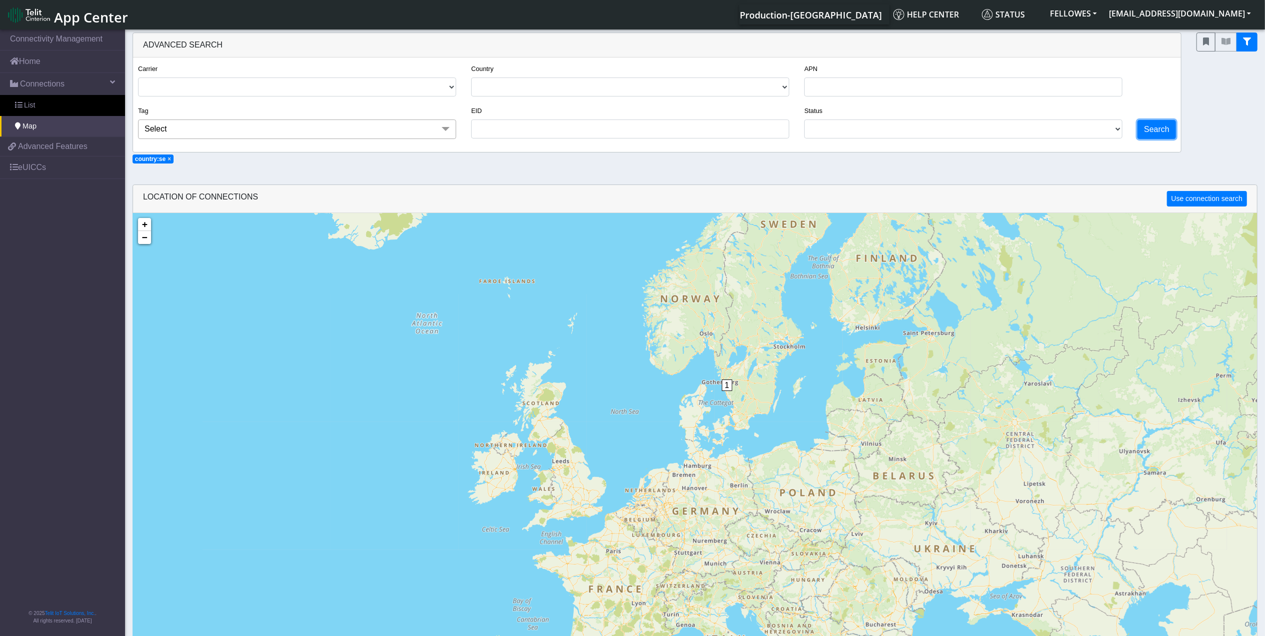
select select
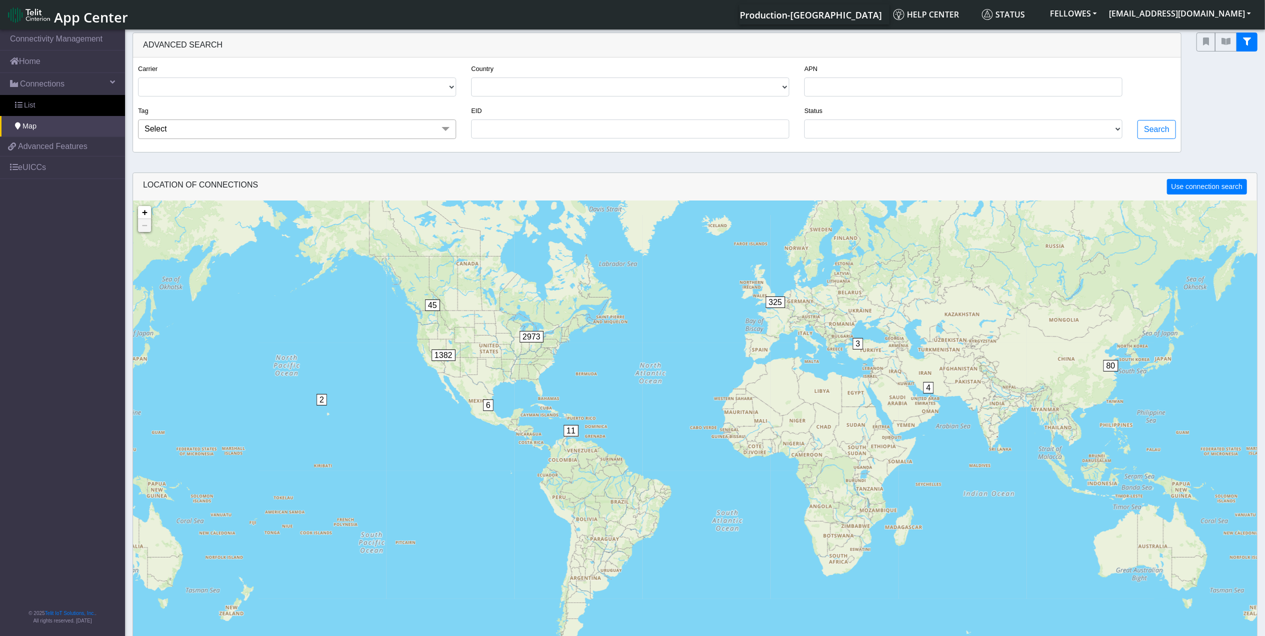
drag, startPoint x: 317, startPoint y: 559, endPoint x: 390, endPoint y: 405, distance: 170.7
click at [390, 405] on div "4 3 2 6 45 11 80 325 2973 1382 + − ©2025 MapQuest, | Terms" at bounding box center [695, 519] width 1124 height 636
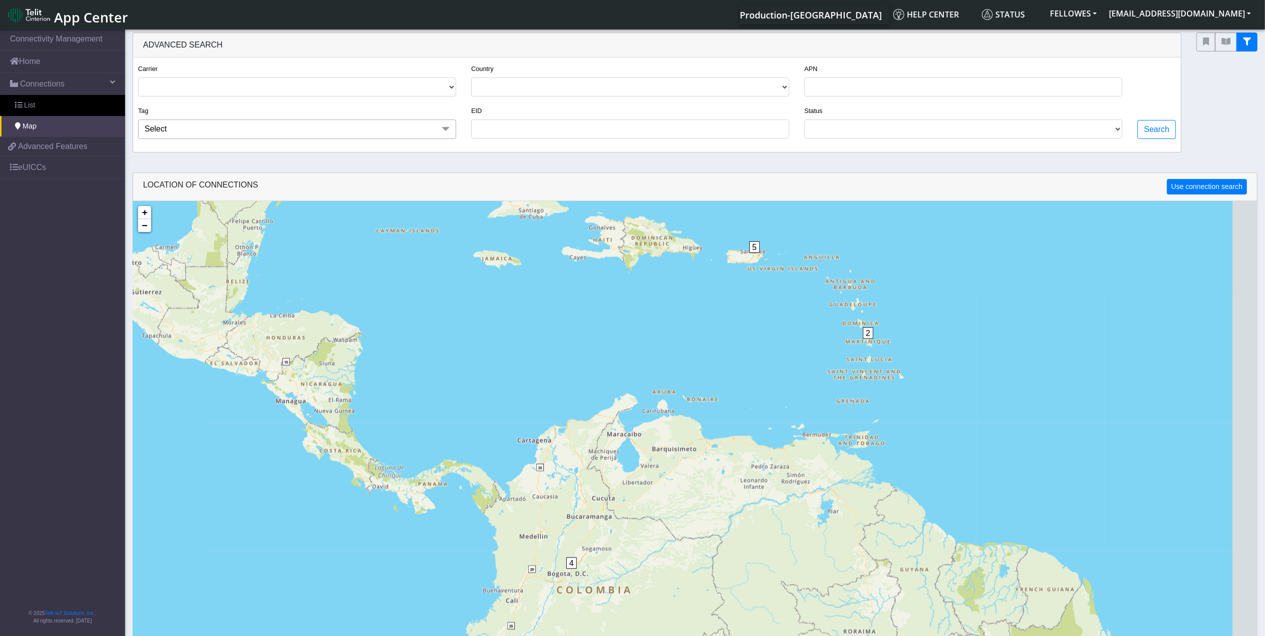
drag, startPoint x: 697, startPoint y: 518, endPoint x: 634, endPoint y: 385, distance: 147.6
click at [634, 385] on div "6 2 3 3 1 1 6 19 3 3 4 2 5 2 1 7 3 2 45 97 1 26 40 2 2 15 1 19 85 47 35 554 68 …" at bounding box center [695, 519] width 1124 height 636
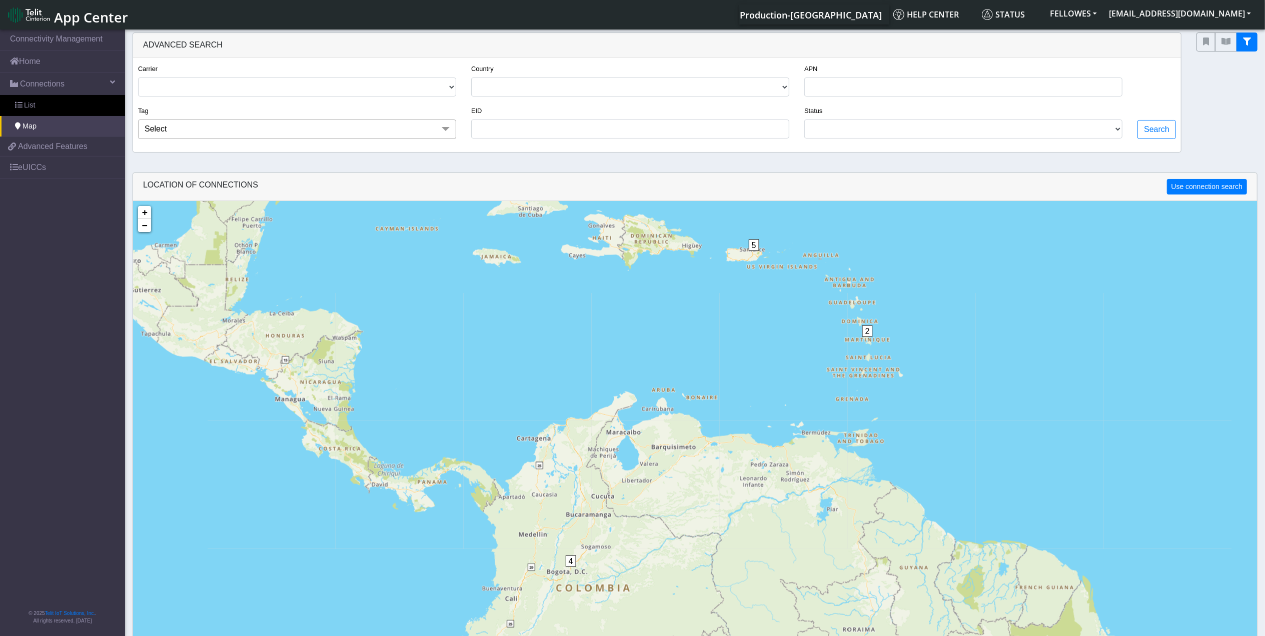
click at [755, 246] on span "5" at bounding box center [754, 245] width 11 height 12
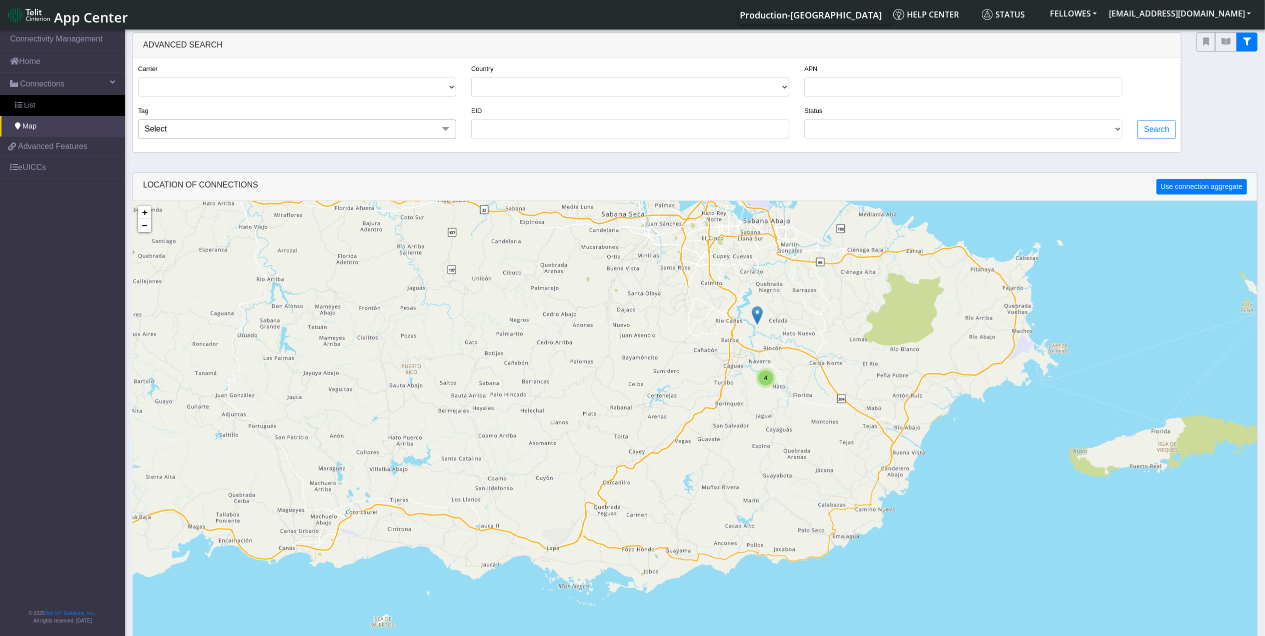
click at [758, 318] on img at bounding box center [757, 315] width 11 height 19
click at [770, 383] on div "4" at bounding box center [765, 378] width 15 height 15
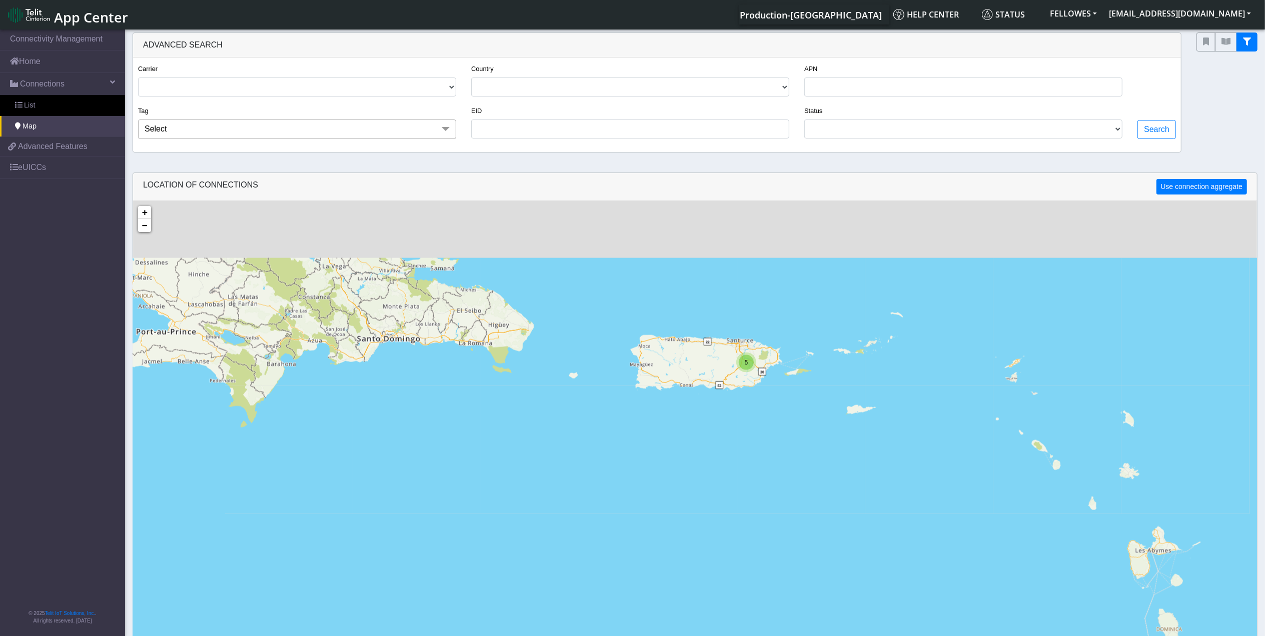
drag, startPoint x: 707, startPoint y: 305, endPoint x: 725, endPoint y: 398, distance: 95.2
click at [725, 398] on div "2 5 + − ©2025 MapQuest, | Terms" at bounding box center [695, 519] width 1124 height 636
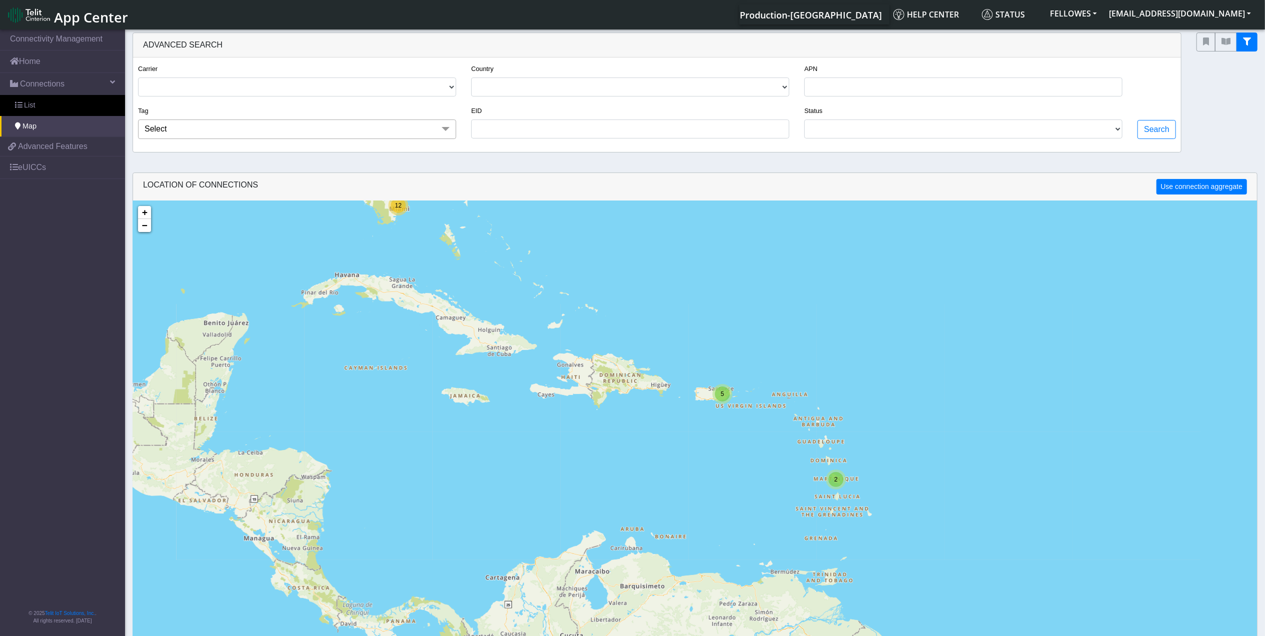
click at [840, 485] on div "2" at bounding box center [835, 479] width 15 height 15
click at [783, 91] on select "USA CANADA FRANCE NETHERLANDS CHINA ITALY UNITED KINGDOM MEXICO BELGIUM UNITED …" at bounding box center [630, 87] width 318 height 19
click at [956, 414] on div "2 5 4 12 + − ©2025 MapQuest, | Terms" at bounding box center [695, 519] width 1124 height 636
click at [841, 488] on div "2" at bounding box center [836, 480] width 20 height 20
click at [719, 389] on div "5" at bounding box center [722, 394] width 15 height 15
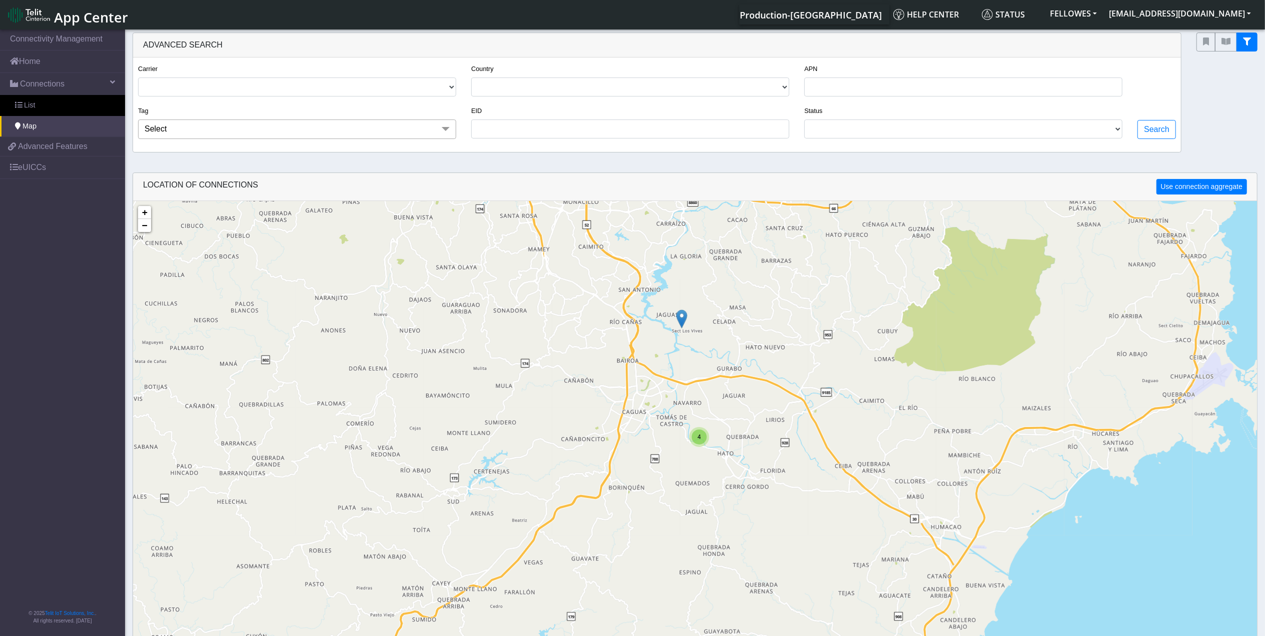
click at [701, 441] on span "4" at bounding box center [700, 437] width 4 height 7
click at [701, 417] on img at bounding box center [699, 417] width 11 height 19
click at [688, 402] on div "ID: 63e29fbea72b0f3827b67955 View: Click here" at bounding box center [699, 402] width 87 height 17
click at [688, 401] on div "ID: 63e29fbea72b0f3827b67955 View: Click here" at bounding box center [699, 402] width 87 height 17
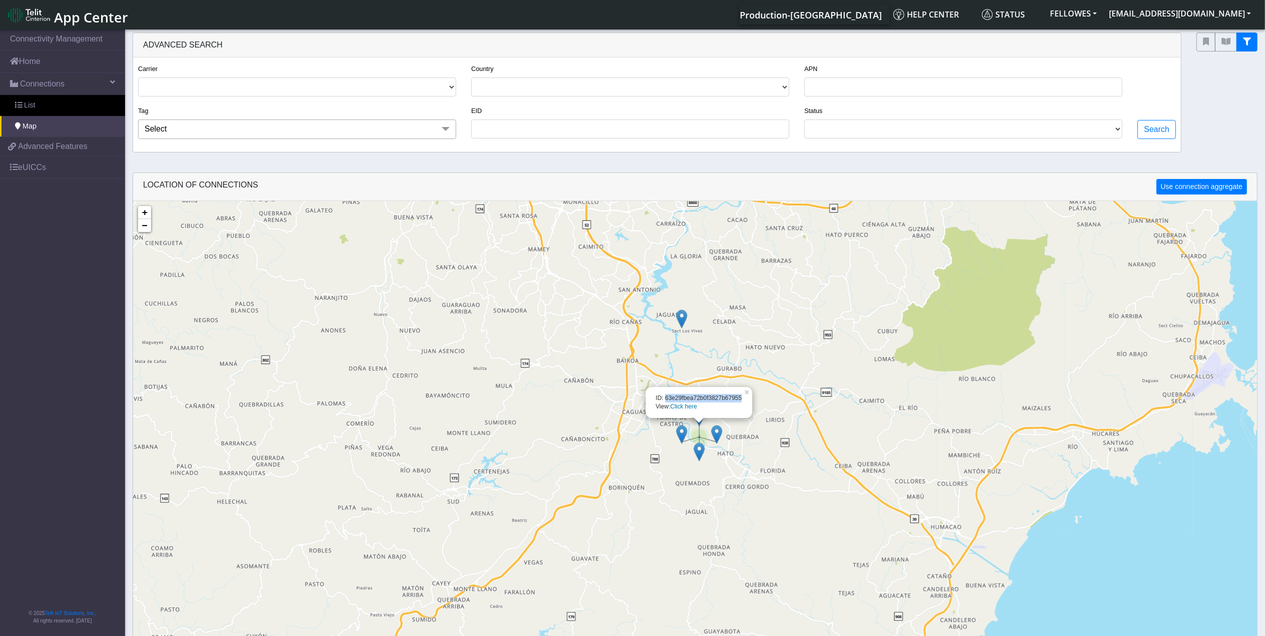
copy div "63e29fbea72b0f3827b67955"
click at [30, 63] on link "Home" at bounding box center [62, 62] width 125 height 22
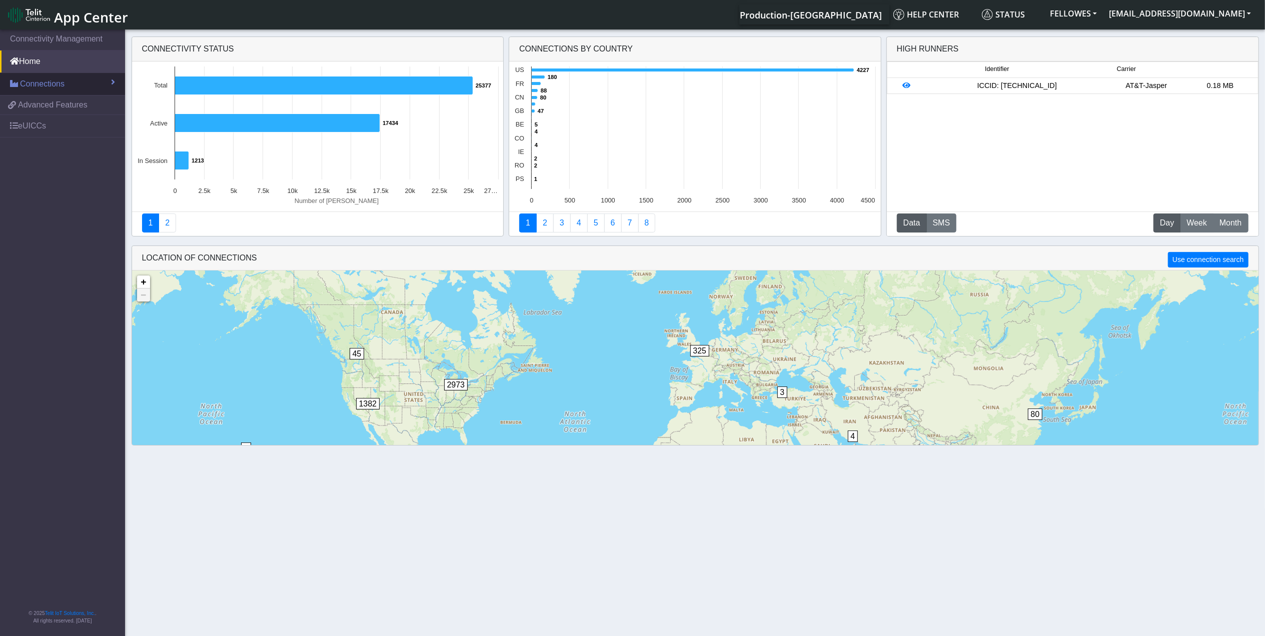
click at [65, 81] on link "Connections" at bounding box center [62, 84] width 125 height 22
click at [90, 97] on link "List" at bounding box center [62, 105] width 125 height 21
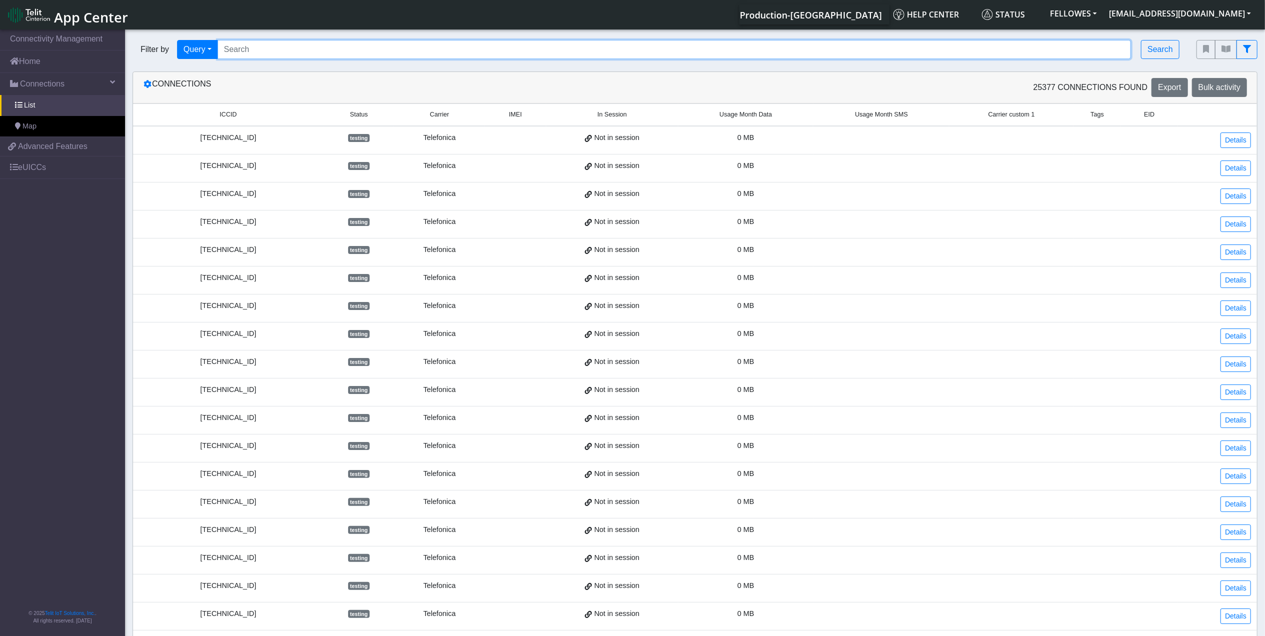
click at [317, 52] on input "Search..." at bounding box center [675, 49] width 914 height 19
paste input "63e29fbea72b0f3827b67955"
type input "63e29fbea72b0f3827b67955"
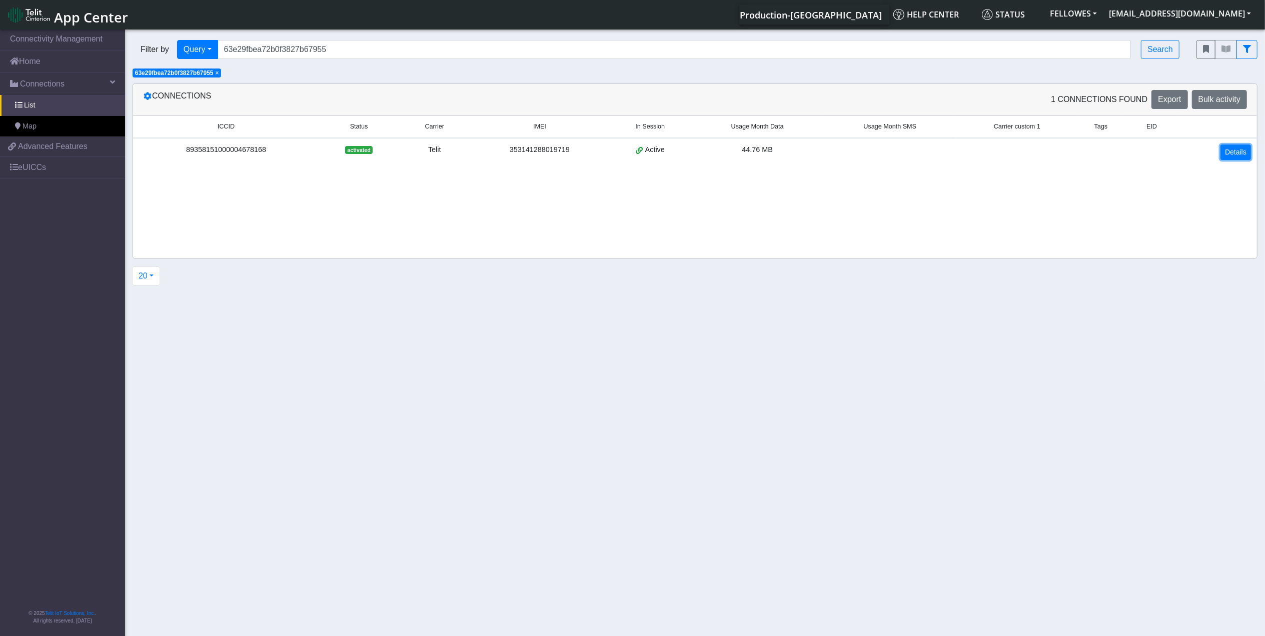
click at [1242, 152] on link "Details" at bounding box center [1235, 153] width 31 height 16
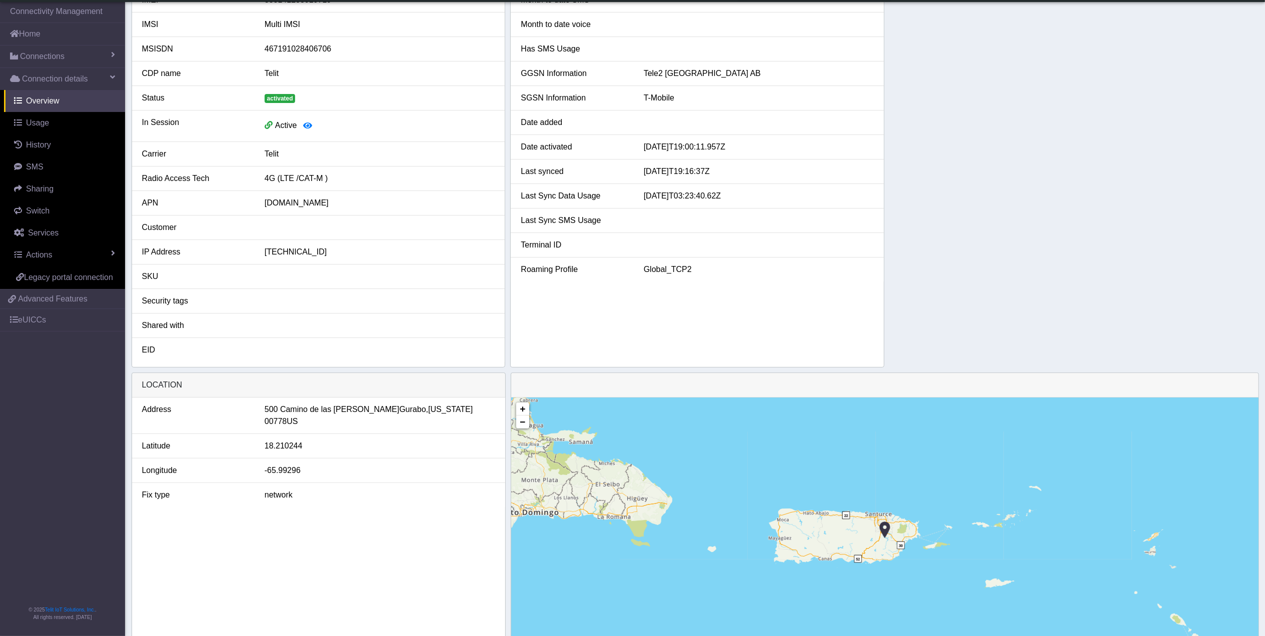
scroll to position [131, 0]
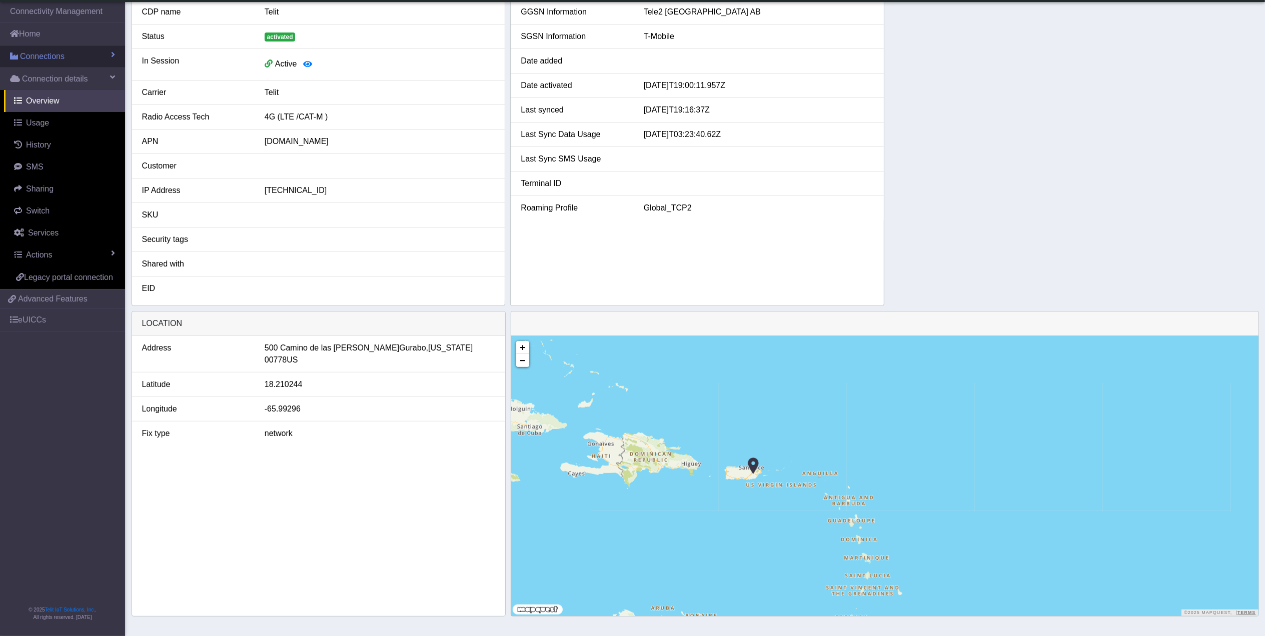
click at [93, 54] on link "Connections" at bounding box center [62, 57] width 125 height 22
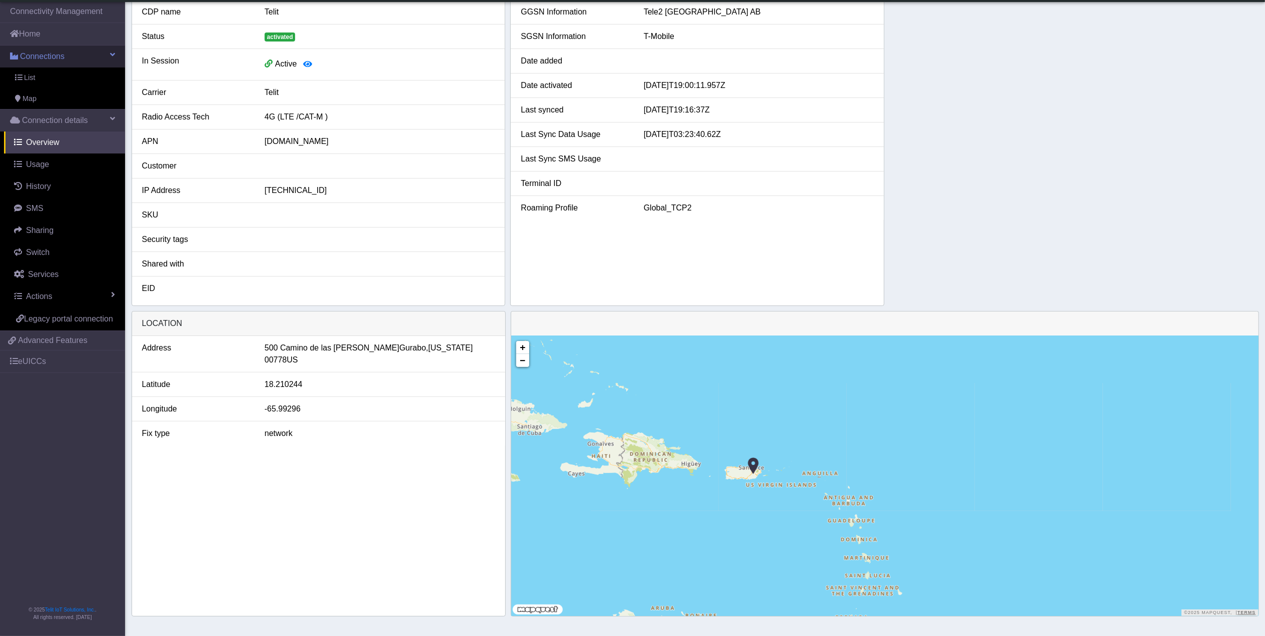
click at [95, 78] on link "List" at bounding box center [62, 78] width 125 height 21
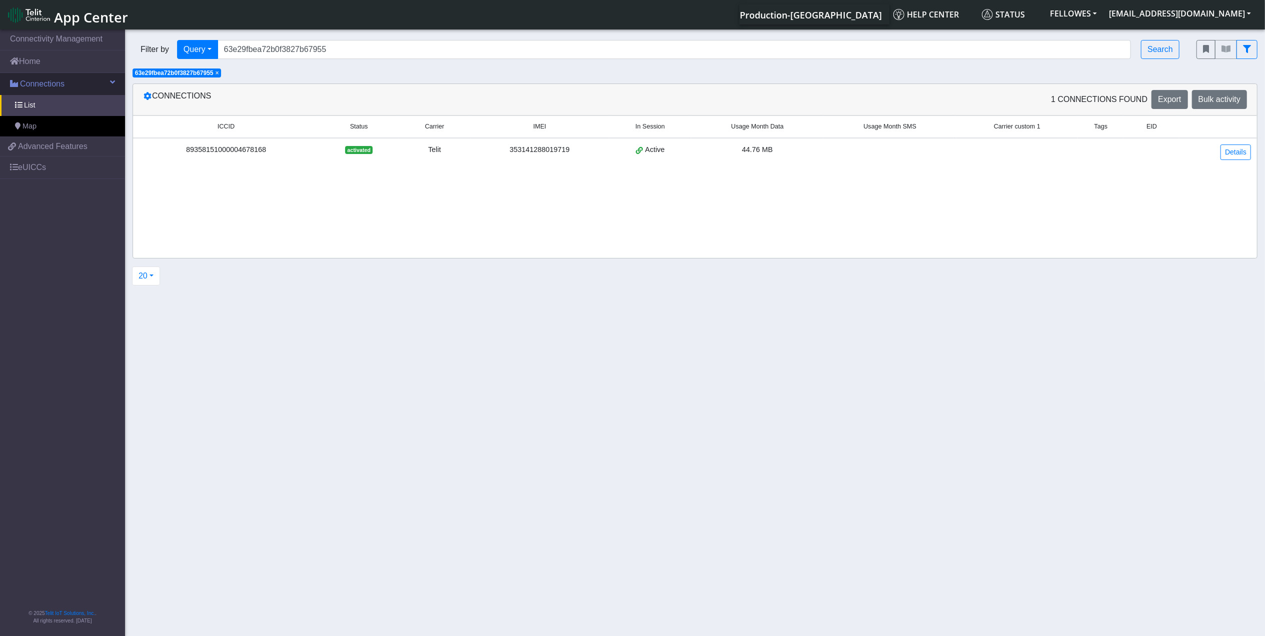
click at [56, 73] on link "Connections" at bounding box center [62, 84] width 125 height 22
click at [57, 65] on link "Home" at bounding box center [62, 62] width 125 height 22
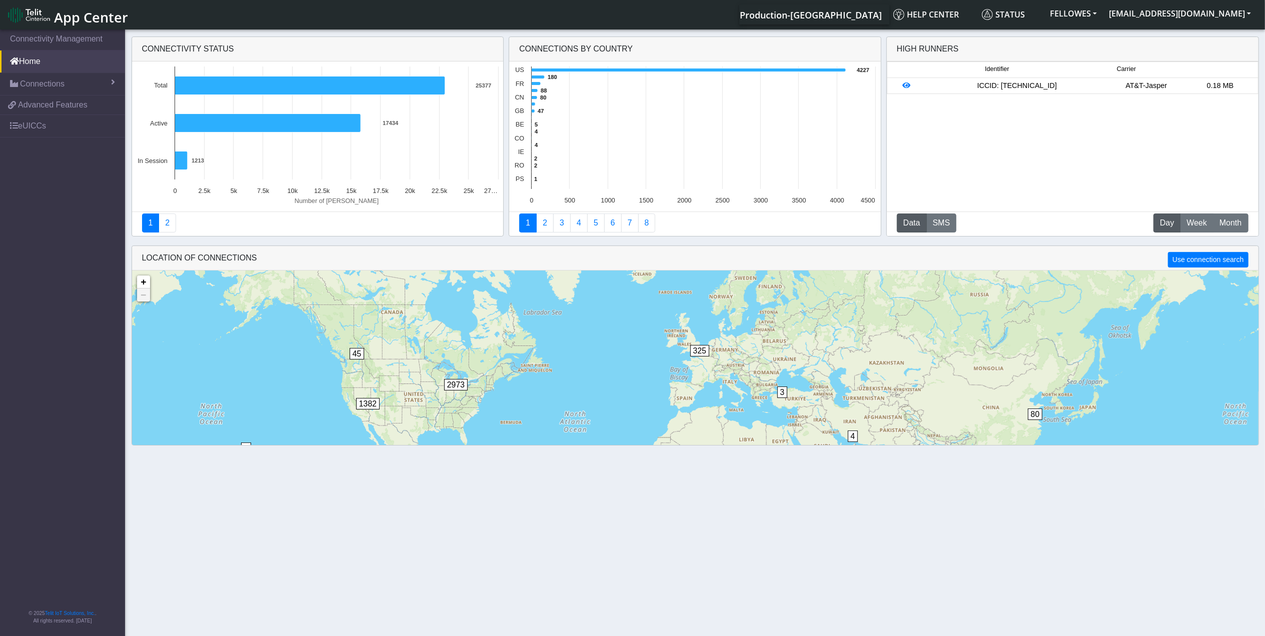
scroll to position [25, 0]
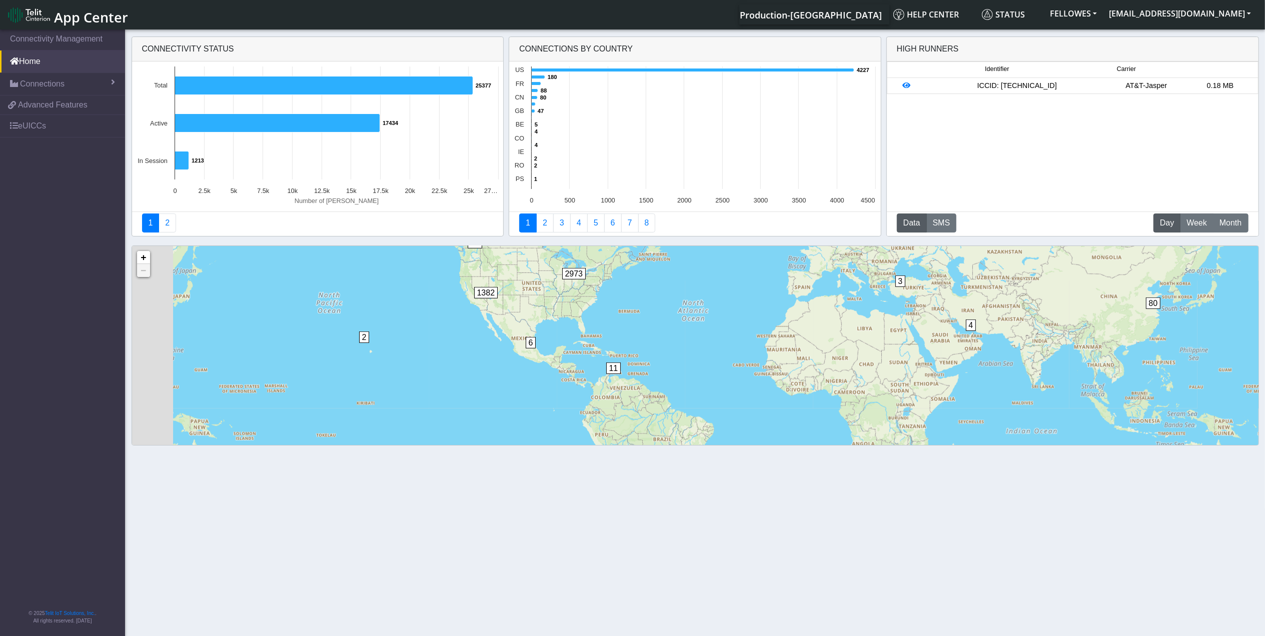
drag, startPoint x: 521, startPoint y: 385, endPoint x: 631, endPoint y: 325, distance: 125.8
click at [641, 276] on div "4 3 2 6 45 11 80 325 2973 1382 + − ©2025 MapQuest, | Terms" at bounding box center [695, 389] width 1126 height 286
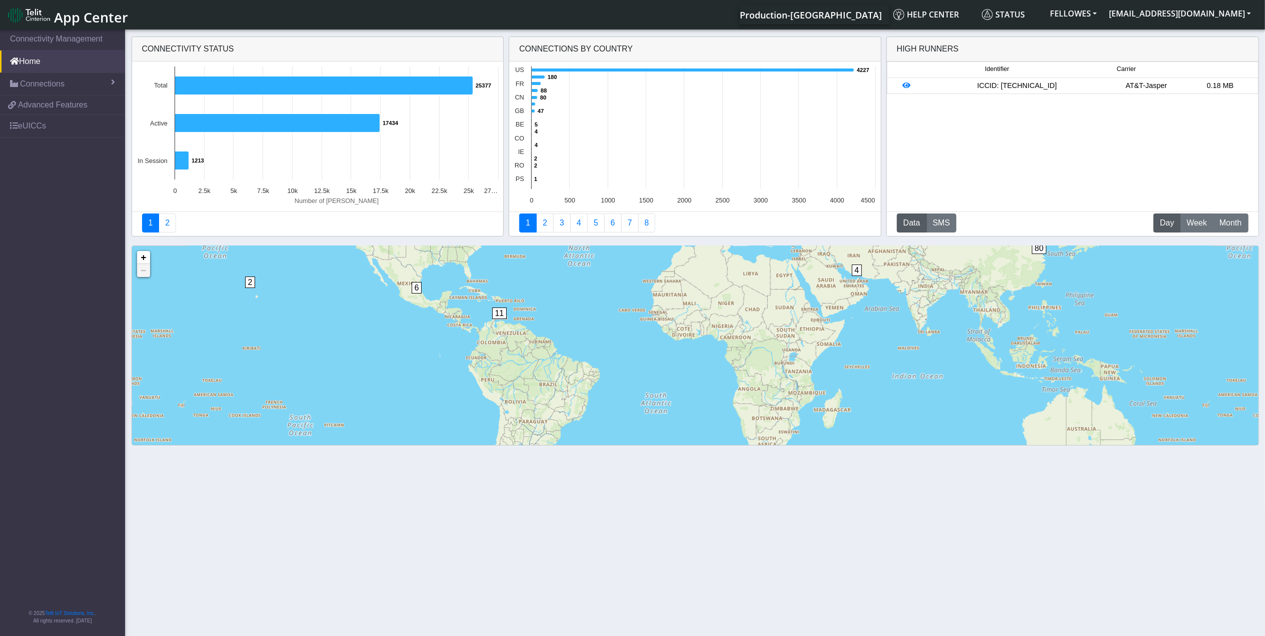
drag, startPoint x: 633, startPoint y: 401, endPoint x: 636, endPoint y: 302, distance: 99.1
click at [647, 283] on div "4 3 2 6 45 11 80 325 2973 1382 + − ©2025 MapQuest, | Terms" at bounding box center [695, 389] width 1126 height 286
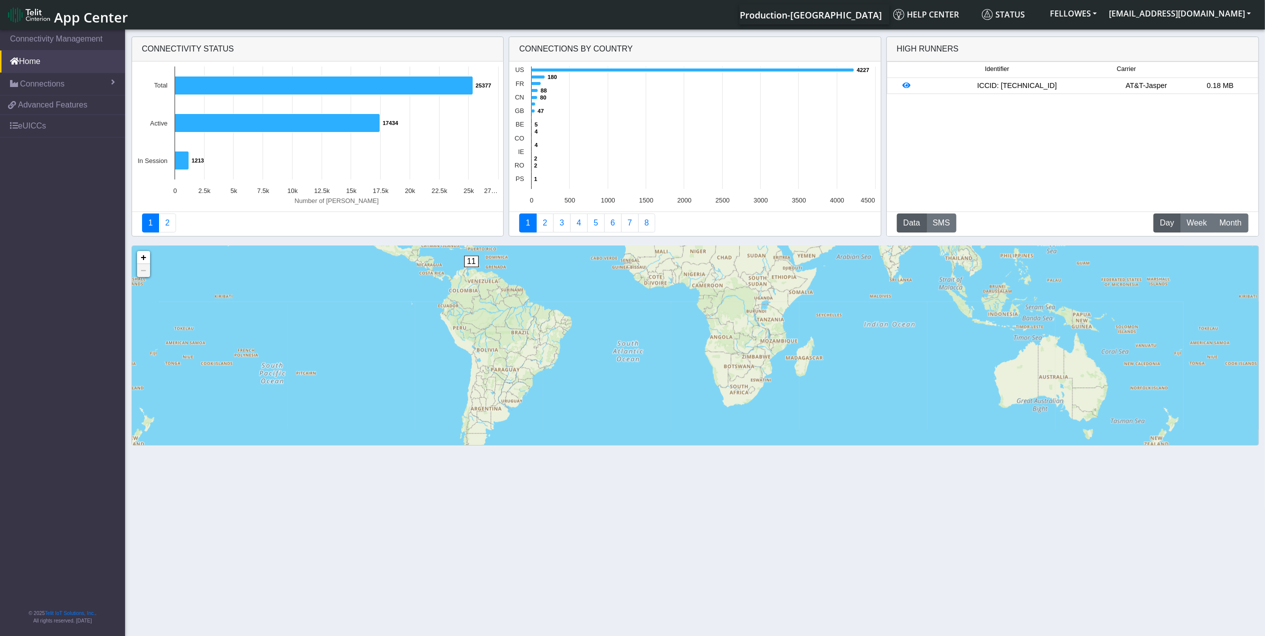
drag, startPoint x: 580, startPoint y: 362, endPoint x: 561, endPoint y: 386, distance: 30.9
click at [561, 386] on div "4 3 2 6 45 11 80 325 2973 1382 + − ©2025 MapQuest, | Terms" at bounding box center [695, 389] width 1126 height 286
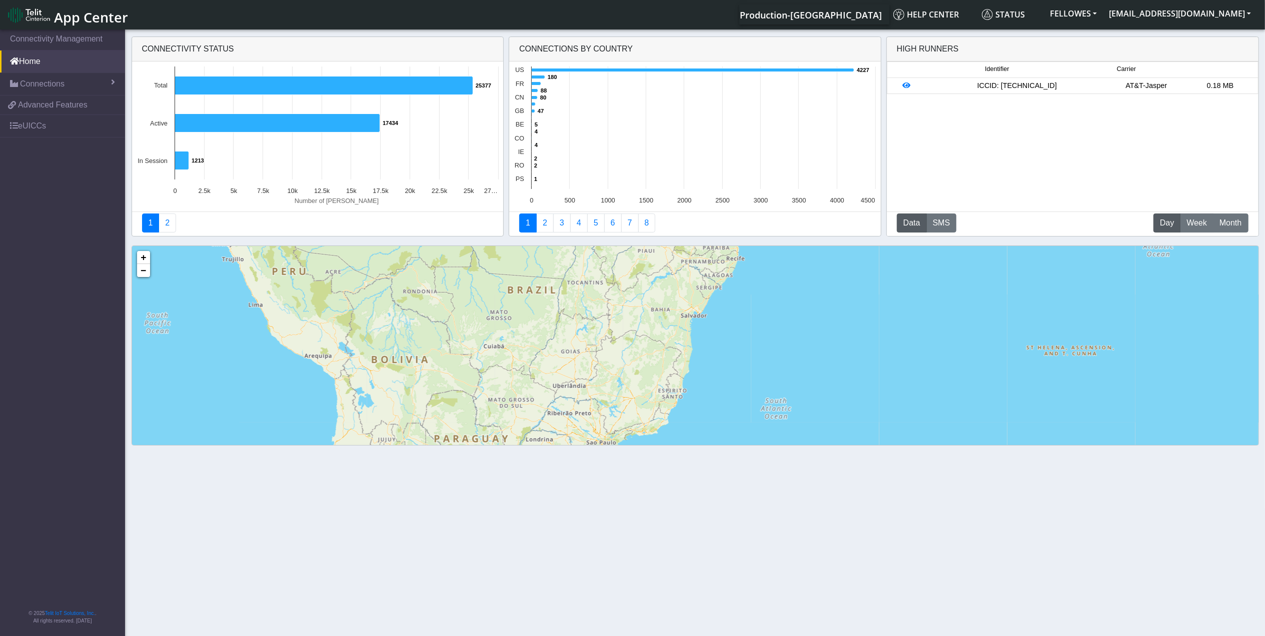
drag, startPoint x: 542, startPoint y: 322, endPoint x: 578, endPoint y: 431, distance: 114.8
click at [579, 431] on div "4 + − ©2025 MapQuest, | Terms" at bounding box center [695, 389] width 1126 height 286
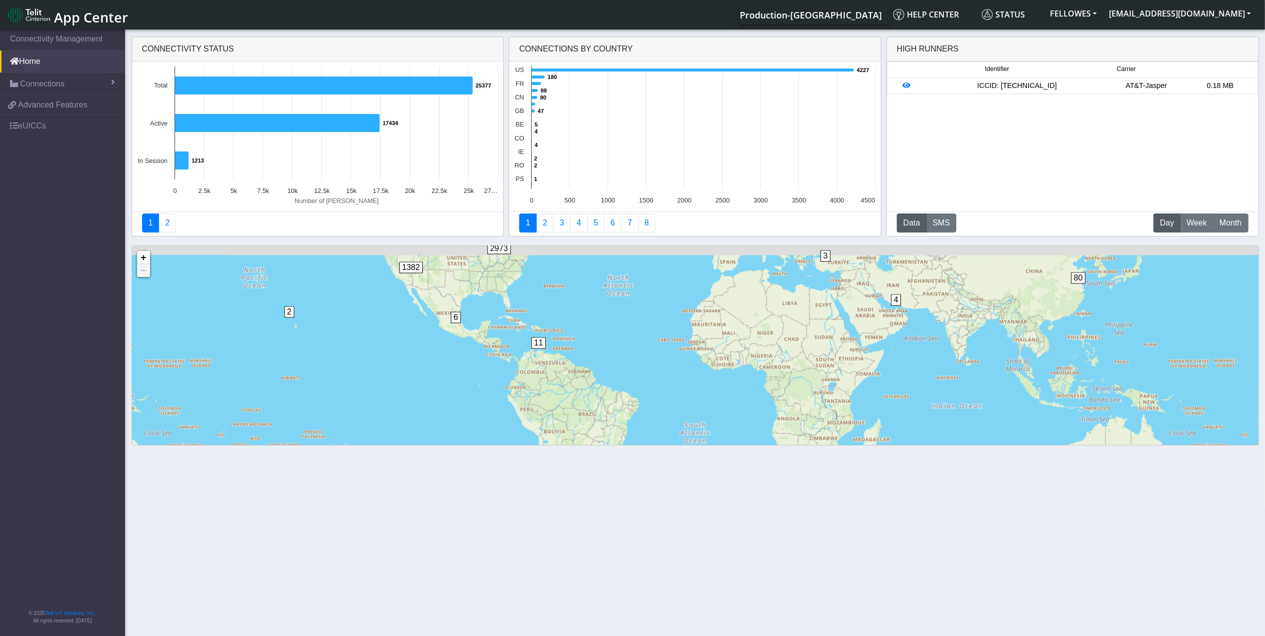
drag, startPoint x: 557, startPoint y: 318, endPoint x: 602, endPoint y: 392, distance: 86.9
click at [602, 392] on div "4 3 2 6 45 11 80 325 2973 1382 + − ©2025 MapQuest, | Terms" at bounding box center [695, 389] width 1126 height 286
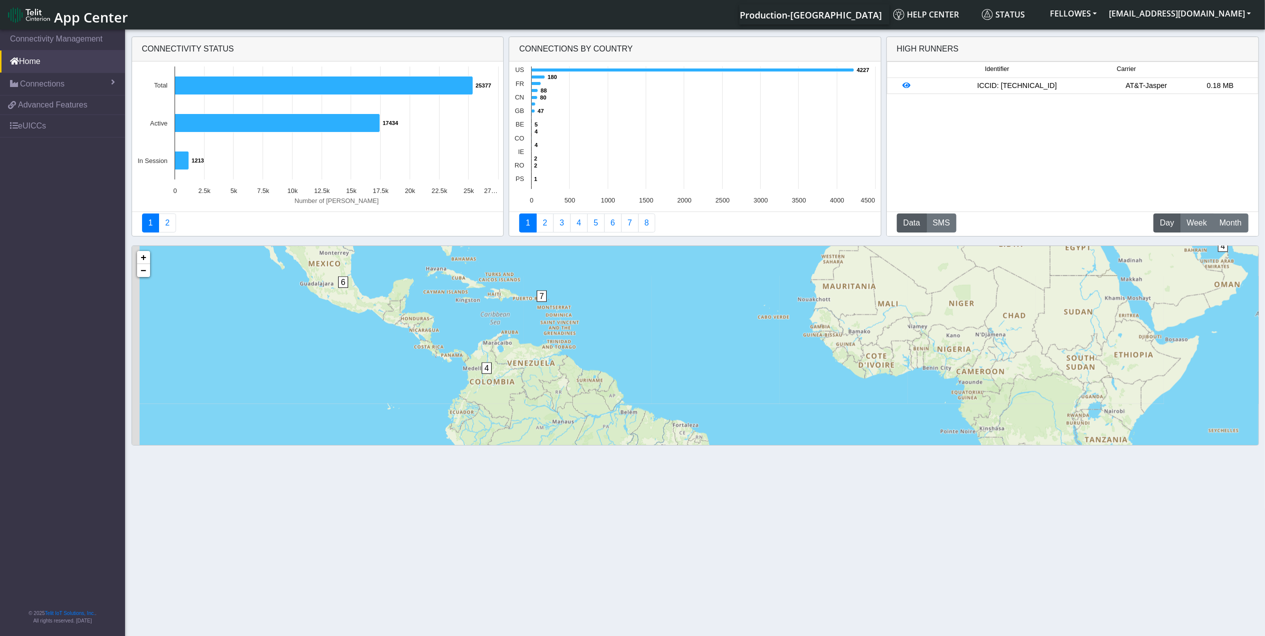
drag, startPoint x: 489, startPoint y: 354, endPoint x: 553, endPoint y: 369, distance: 65.7
click at [553, 369] on div "4 1 2 2 6 5 30 10 4 7 80 1 6 53 265 67 828 2078 34 52 1296 + − ©2025 MapQuest, …" at bounding box center [695, 389] width 1126 height 286
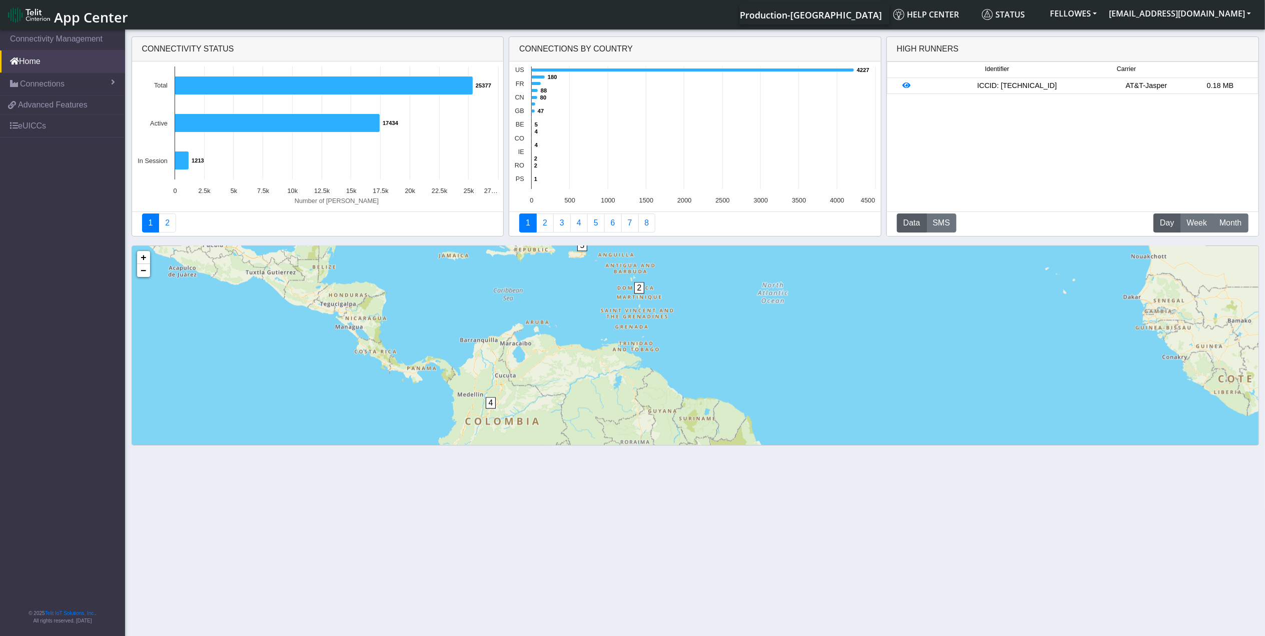
drag, startPoint x: 520, startPoint y: 377, endPoint x: 535, endPoint y: 373, distance: 15.0
click at [535, 373] on div "4 1 2 6 3 4 2 5 53 11 67 4 105 704 9 24 32 2010 1 32 2 4 46 45 1251 + − ©2025 M…" at bounding box center [695, 389] width 1126 height 286
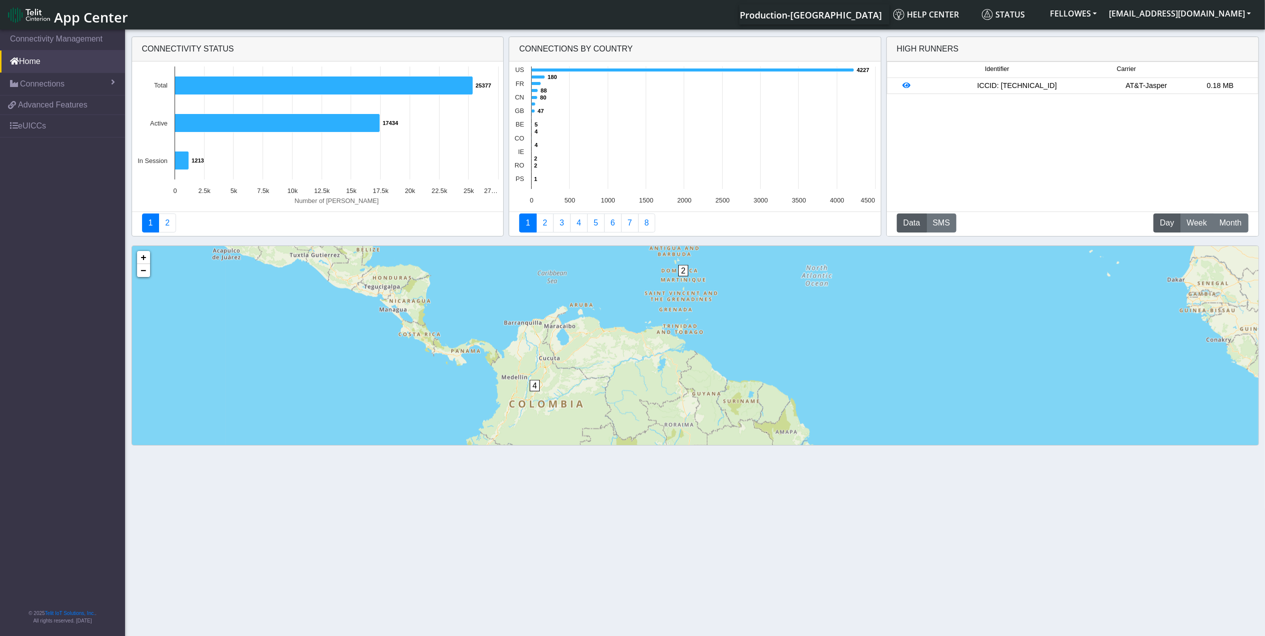
drag, startPoint x: 592, startPoint y: 330, endPoint x: 637, endPoint y: 315, distance: 47.1
click at [637, 315] on div "4 1 2 6 3 4 2 5 67 4 105 704 9 24 32 2010 1 32 2 4 46 45 1251 53 11 + − ©2025 M…" at bounding box center [695, 389] width 1126 height 286
click at [685, 271] on span "2" at bounding box center [683, 271] width 11 height 12
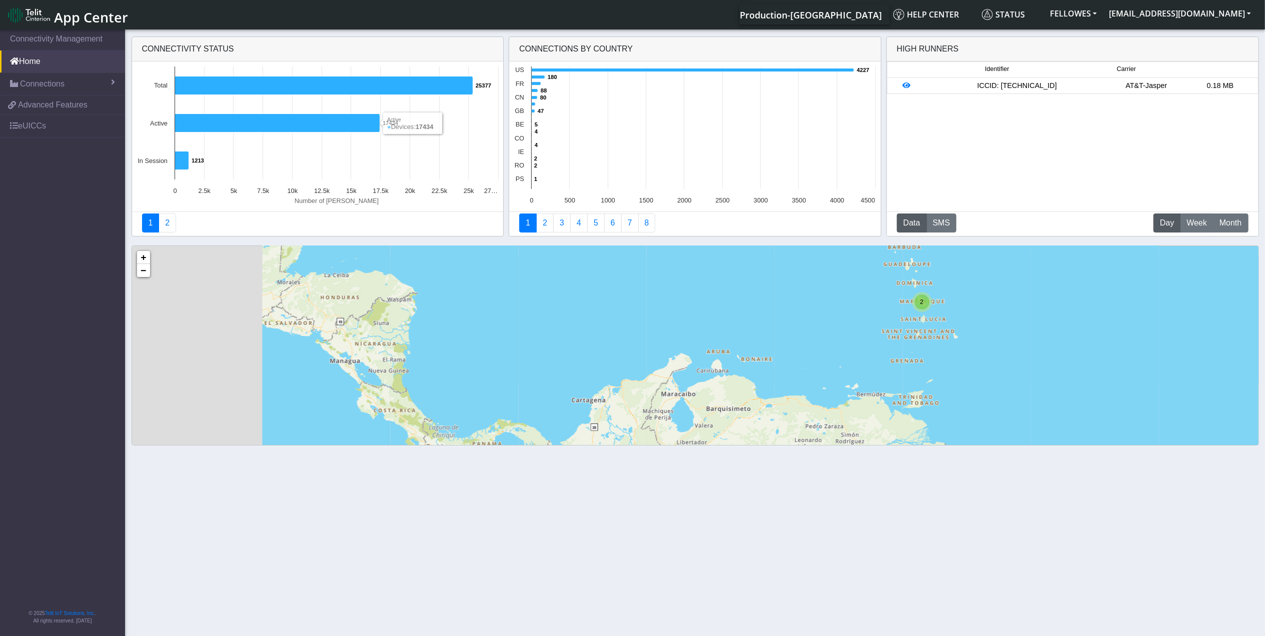
drag, startPoint x: 417, startPoint y: 330, endPoint x: 709, endPoint y: 266, distance: 299.0
click at [709, 266] on div "2 5 + − ©2025 MapQuest, | Terms" at bounding box center [695, 389] width 1126 height 286
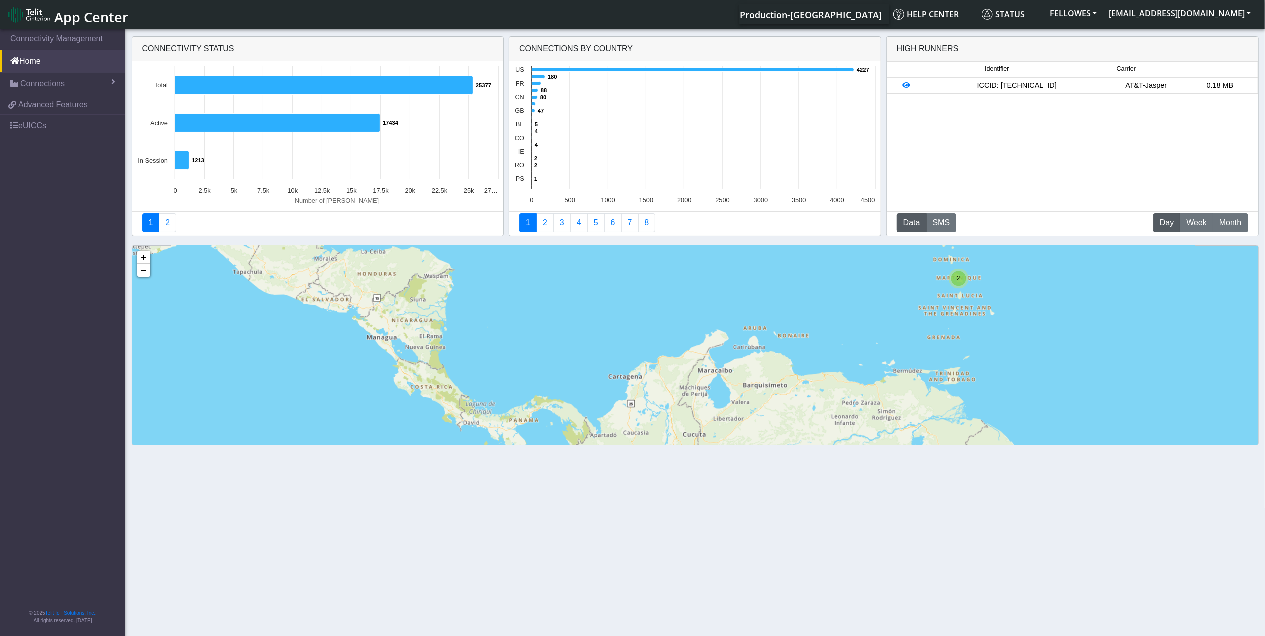
drag, startPoint x: 627, startPoint y: 280, endPoint x: 632, endPoint y: 264, distance: 16.9
click at [632, 264] on div "2 4 + − ©2025 MapQuest, | Terms" at bounding box center [695, 389] width 1126 height 286
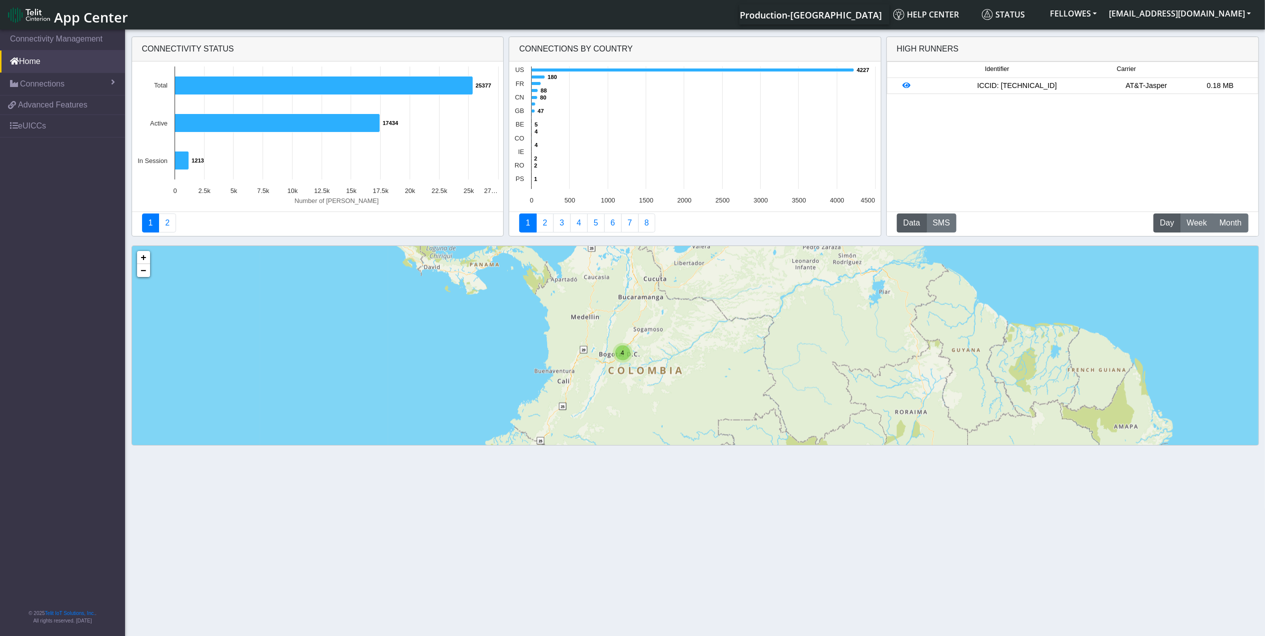
drag, startPoint x: 648, startPoint y: 375, endPoint x: 565, endPoint y: 302, distance: 110.9
click at [565, 302] on div "4 + − ©2025 MapQuest, | Terms" at bounding box center [695, 389] width 1126 height 286
click at [627, 354] on div "4" at bounding box center [622, 352] width 15 height 15
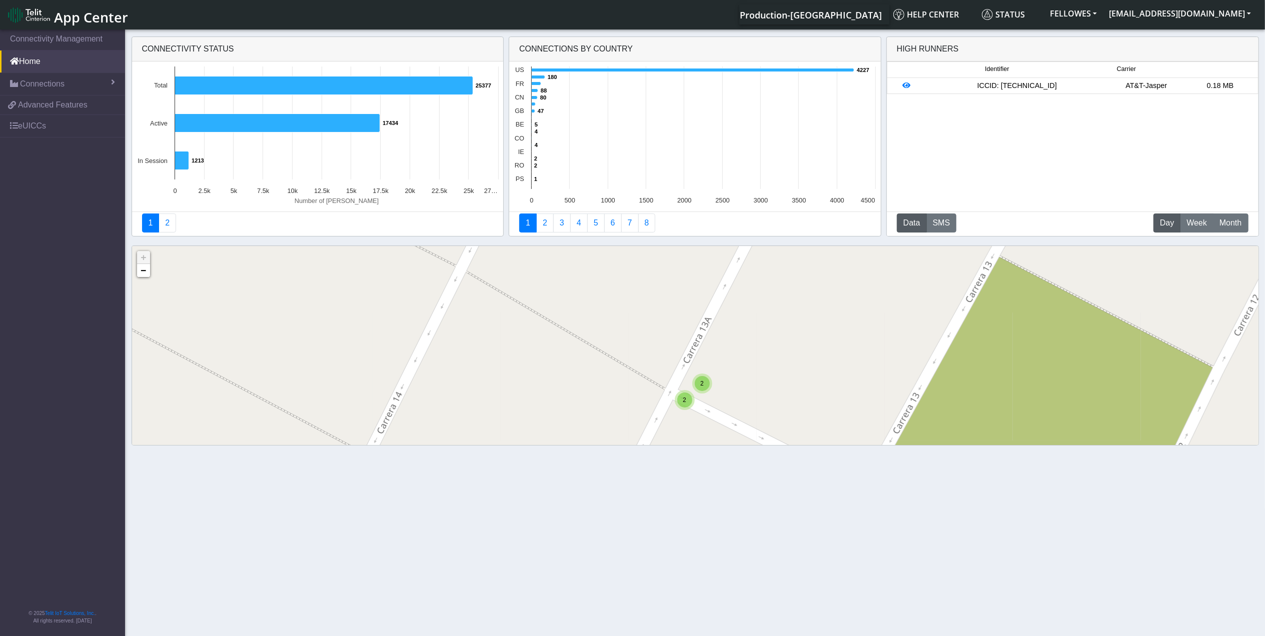
click at [698, 383] on div "2" at bounding box center [702, 383] width 15 height 15
click at [719, 375] on img at bounding box center [719, 381] width 11 height 19
click at [718, 362] on div "ID: 63e2a08688b5902061960128 View: Click here" at bounding box center [720, 366] width 90 height 17
copy div "63e2a08688b5902061960128"
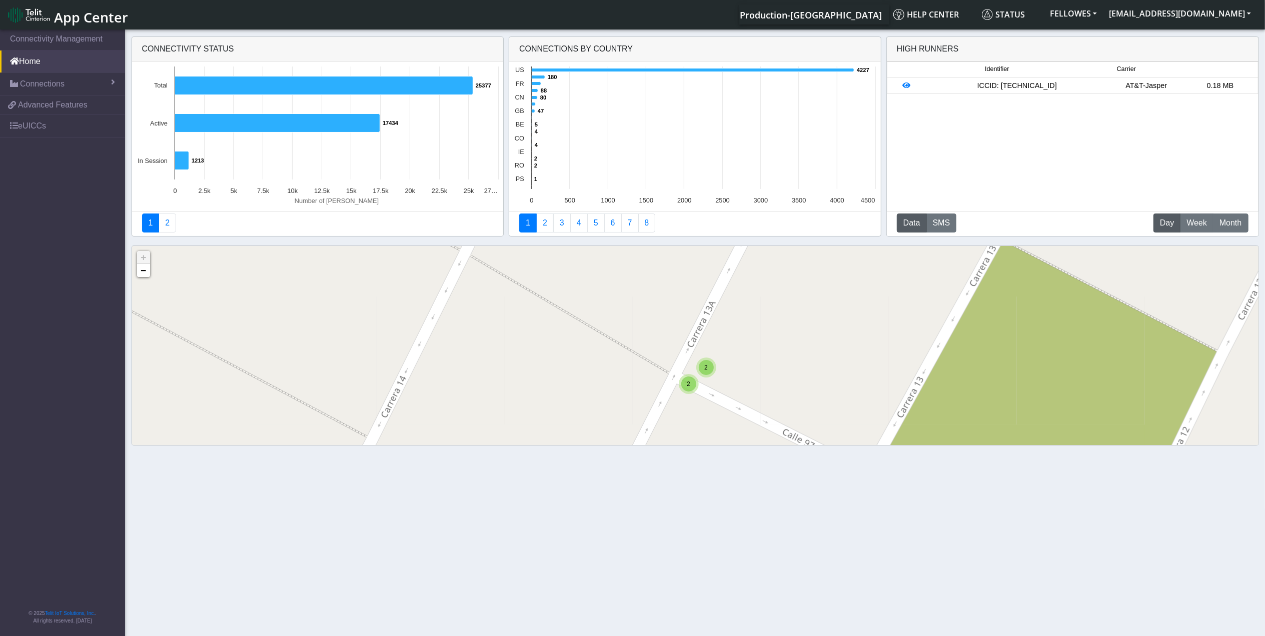
click at [709, 364] on div "2" at bounding box center [706, 367] width 15 height 15
click at [689, 360] on img at bounding box center [688, 365] width 11 height 19
click at [703, 345] on div "ID: 63e29fc78408415269c6dfb5 View: Click here" at bounding box center [689, 350] width 86 height 17
drag, startPoint x: 703, startPoint y: 345, endPoint x: 680, endPoint y: 347, distance: 22.6
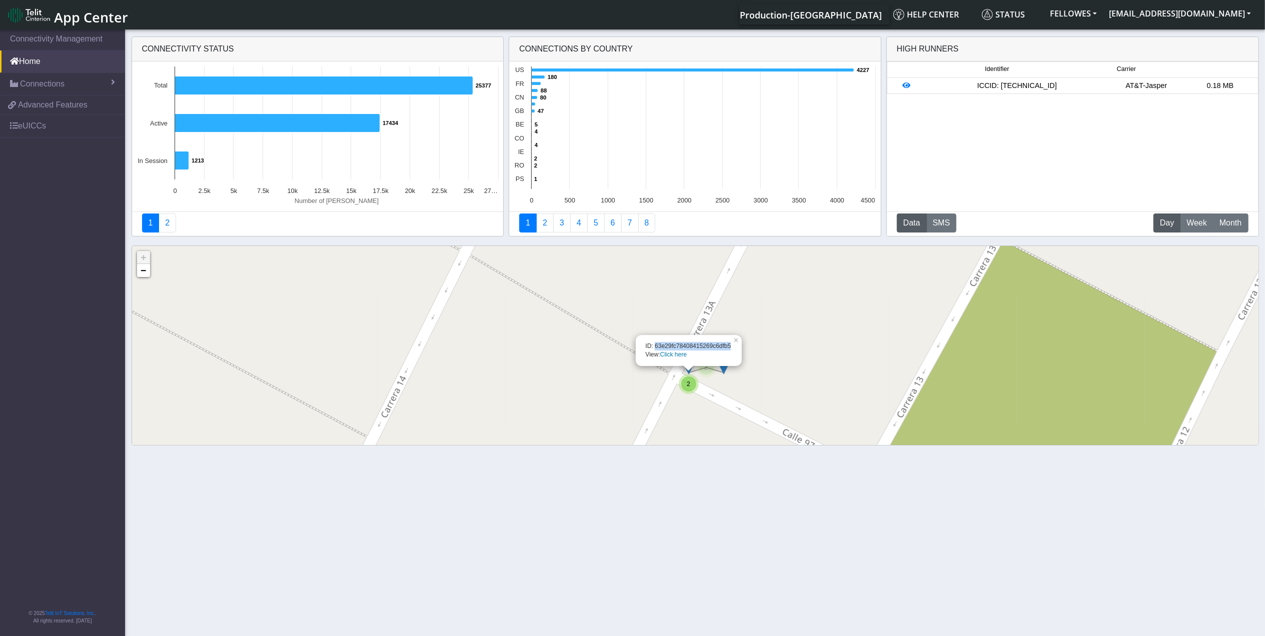
copy div "63e29fc78408415269c6dfb5"
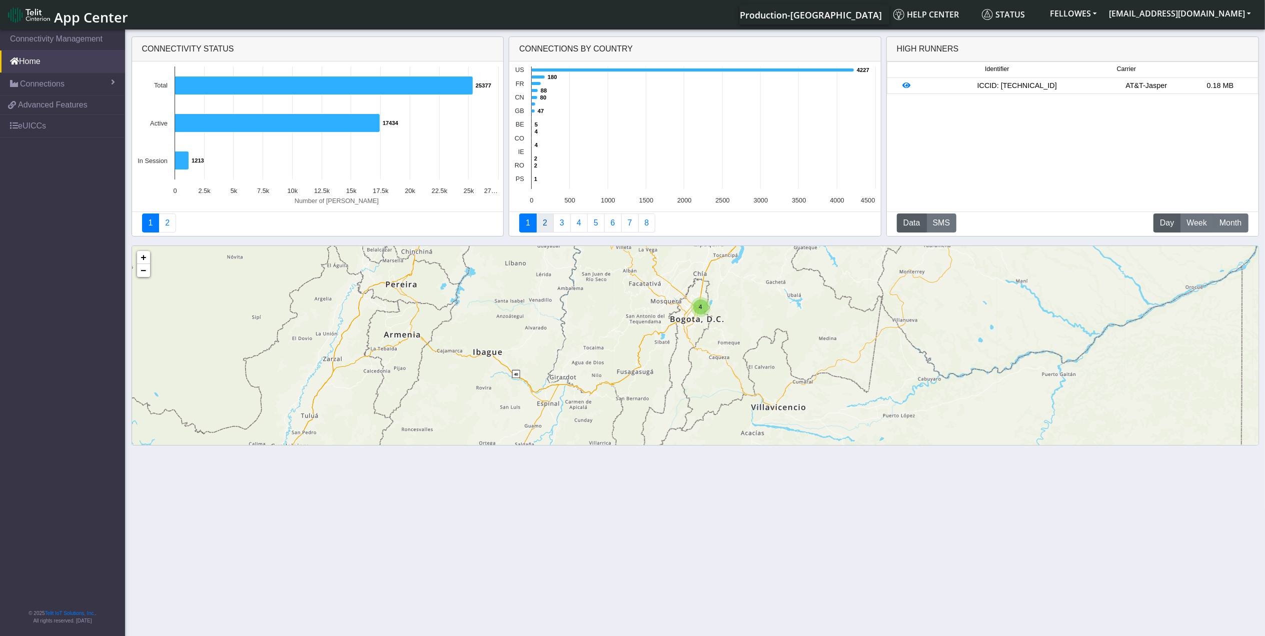
click at [545, 224] on link "2" at bounding box center [545, 223] width 18 height 19
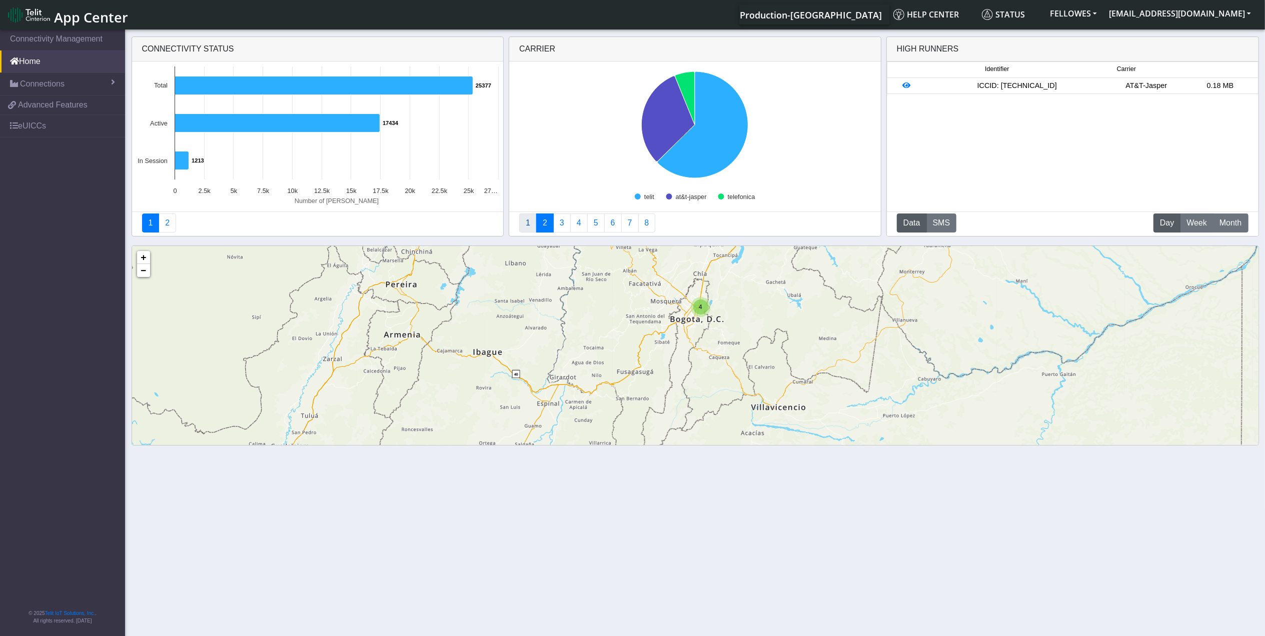
click at [531, 223] on link "1" at bounding box center [528, 223] width 18 height 19
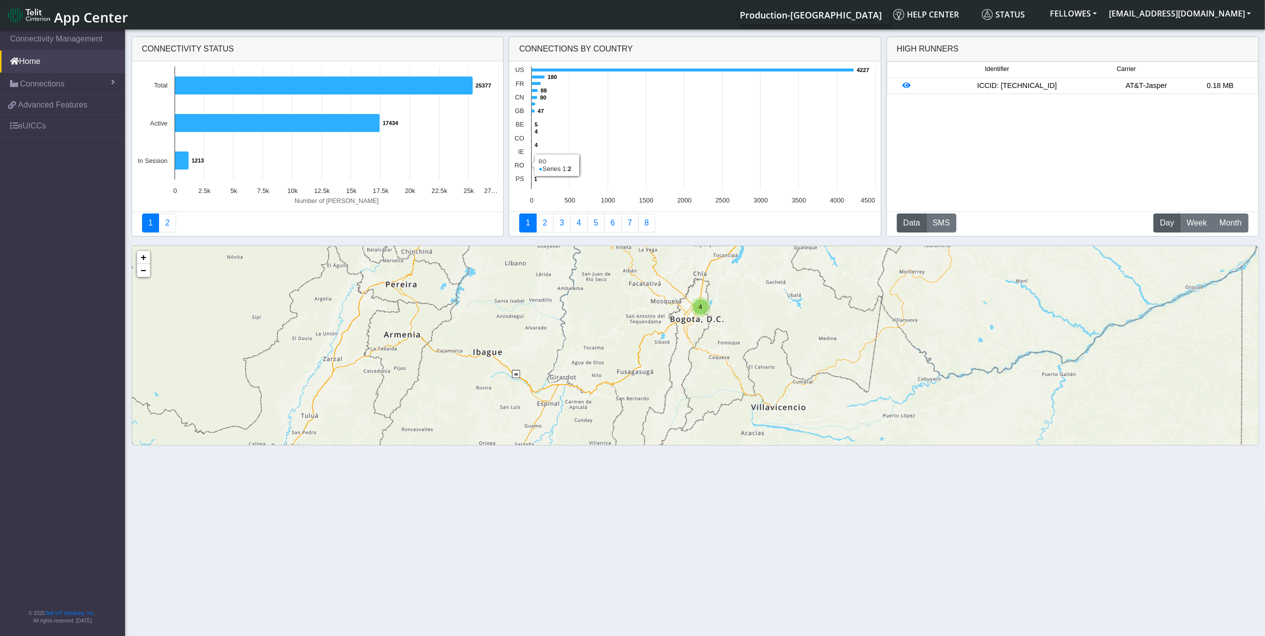
click at [535, 167] on text "2 ​ 2" at bounding box center [535, 166] width 3 height 6
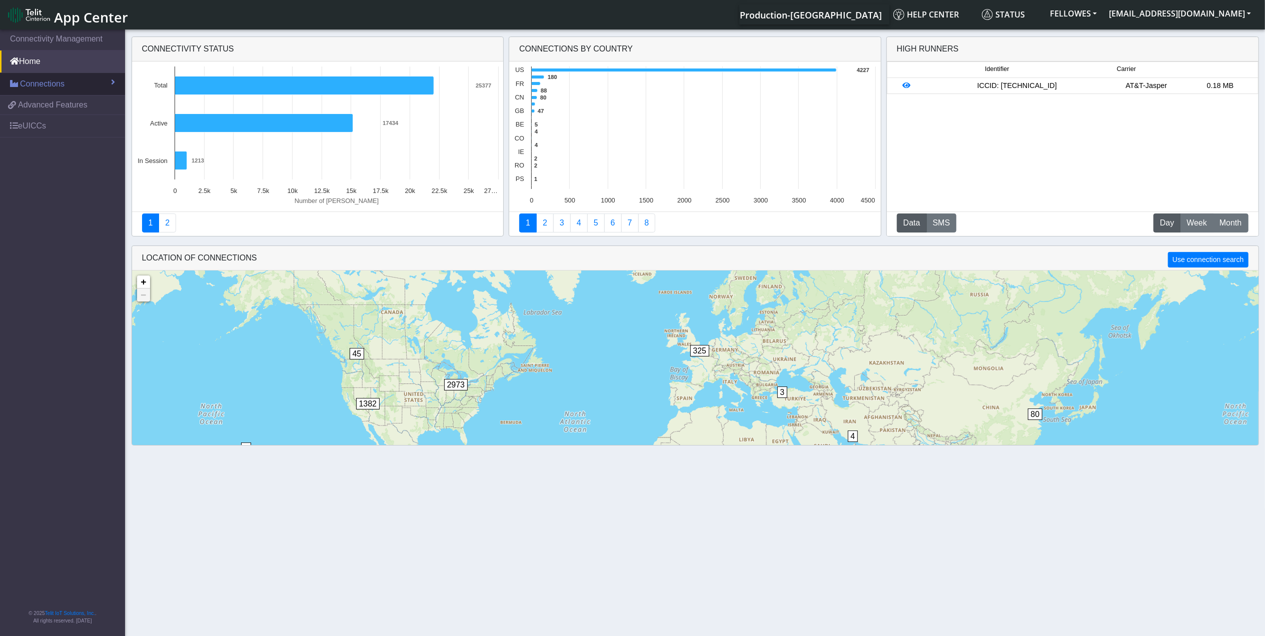
click at [68, 81] on link "Connections" at bounding box center [62, 84] width 125 height 22
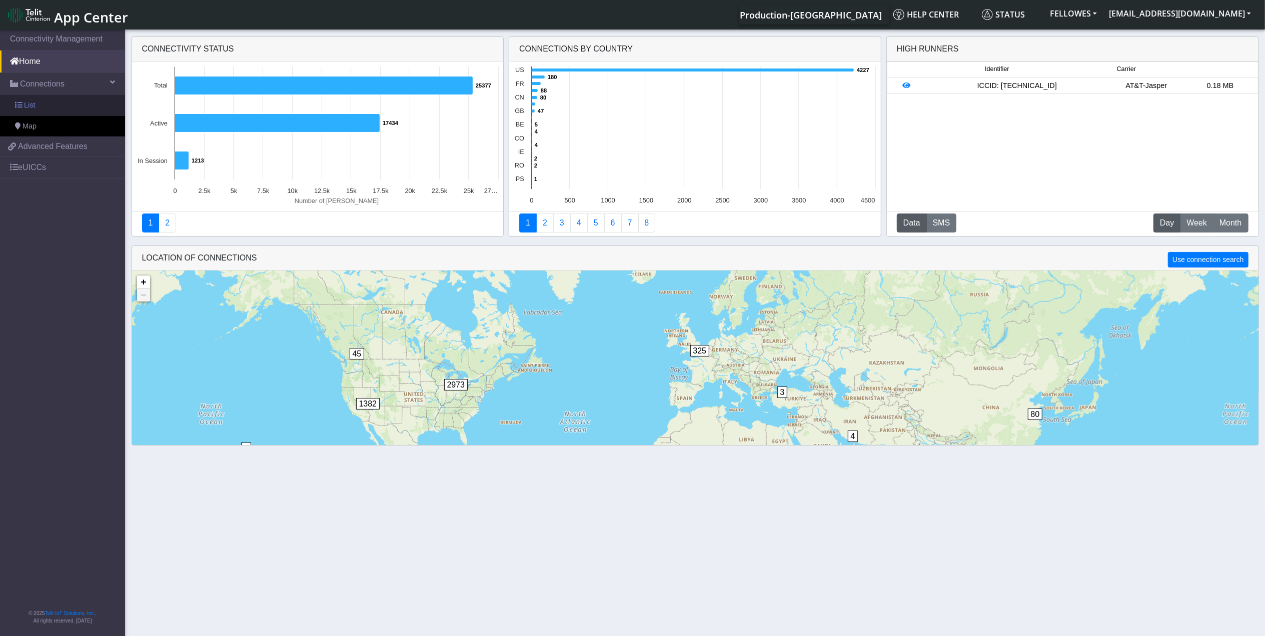
click at [80, 104] on link "List" at bounding box center [62, 105] width 125 height 21
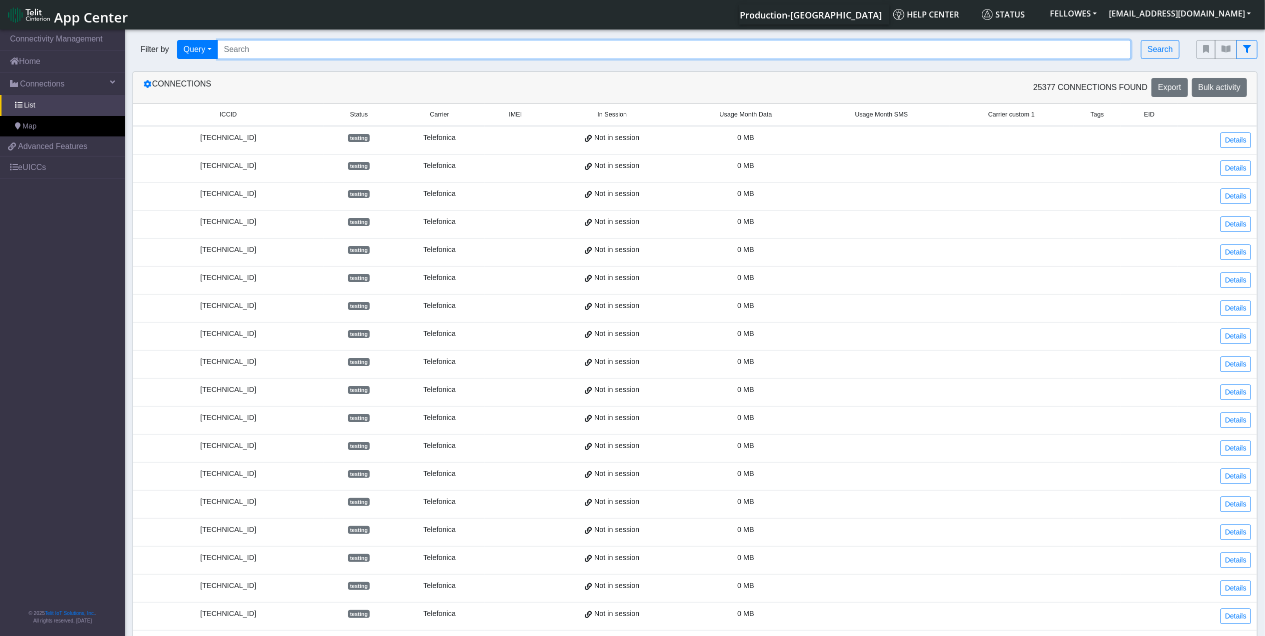
click at [556, 54] on input "Search..." at bounding box center [675, 49] width 914 height 19
paste input "63e2a08688b5902061960128"
type input "63e2a08688b5902061960128"
